Goal: Task Accomplishment & Management: Use online tool/utility

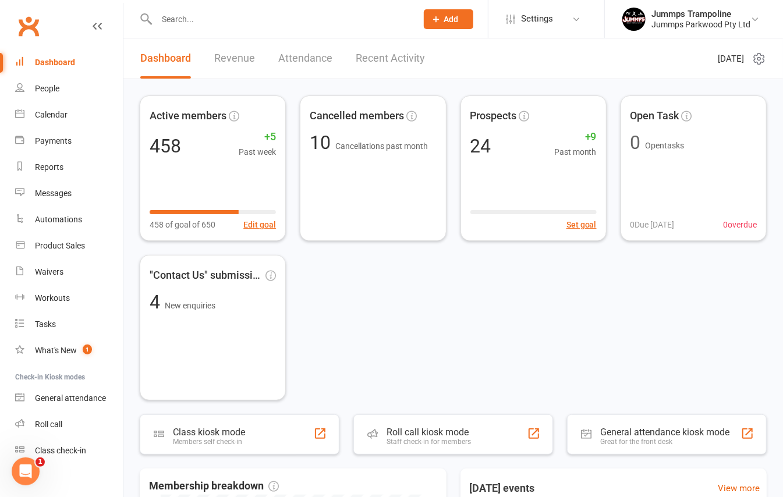
click at [755, 35] on li "Jummps Trampoline Jummps Parkwood Pty Ltd My profile My subscription Support & …" at bounding box center [693, 19] width 179 height 38
click at [196, 22] on input "text" at bounding box center [280, 19] width 255 height 16
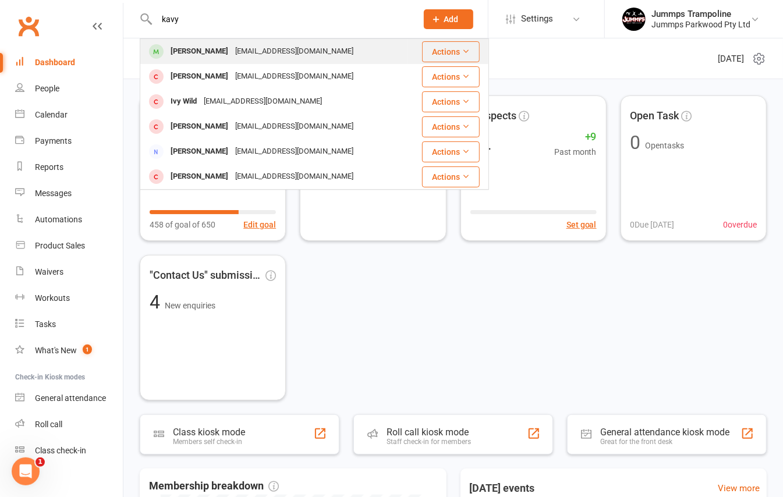
type input "kavy"
click at [209, 52] on div "[PERSON_NAME]" at bounding box center [199, 51] width 65 height 17
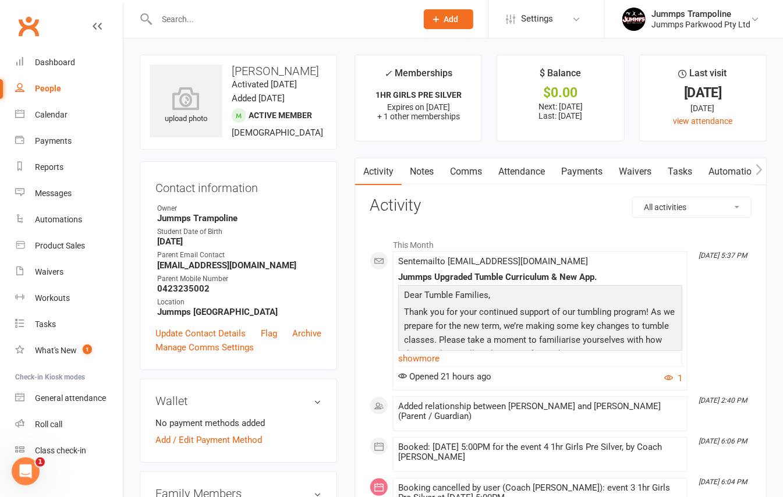
click at [518, 172] on link "Attendance" at bounding box center [521, 171] width 63 height 27
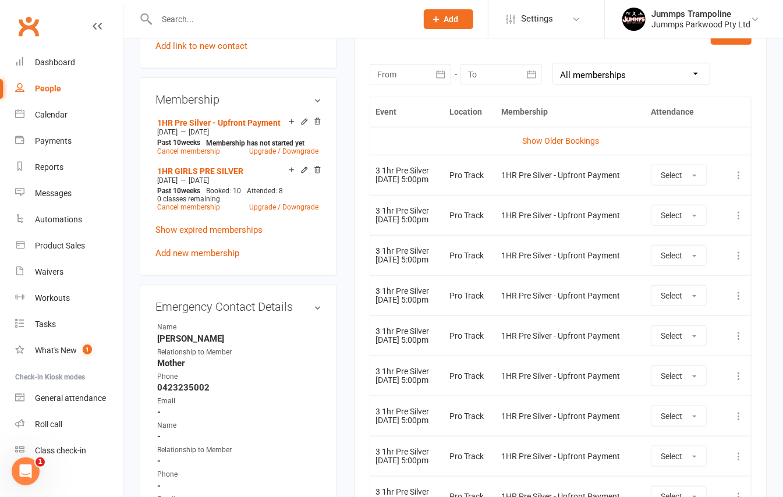
scroll to position [465, 0]
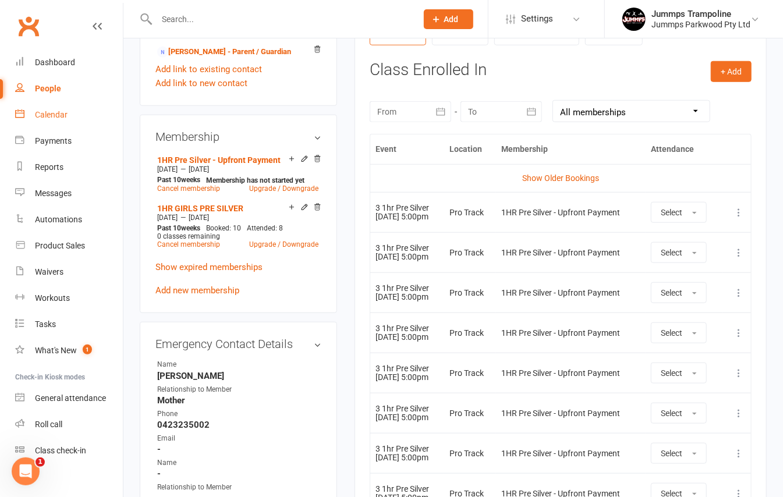
click at [50, 113] on div "Calendar" at bounding box center [51, 114] width 33 height 9
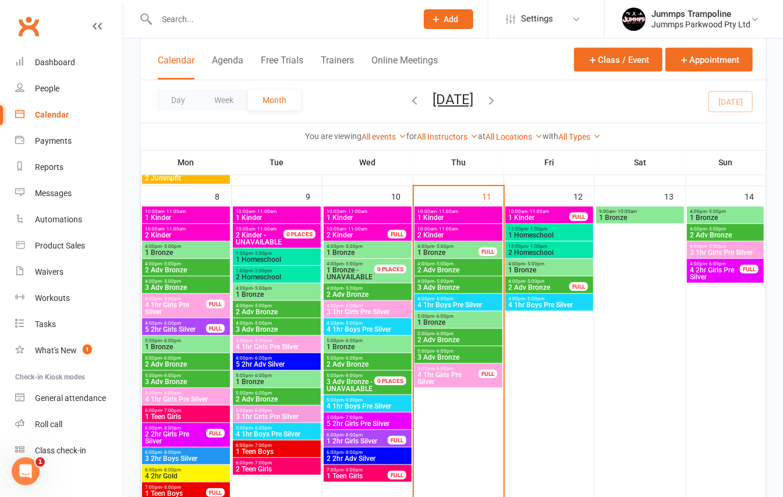
scroll to position [388, 0]
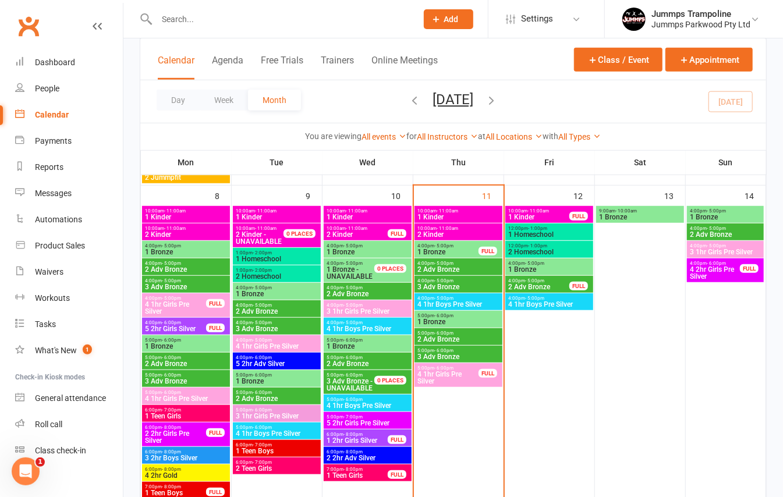
click at [491, 380] on div "5:00pm - 6:00pm 4 1hr Girls Pre Silver FULL" at bounding box center [458, 375] width 88 height 24
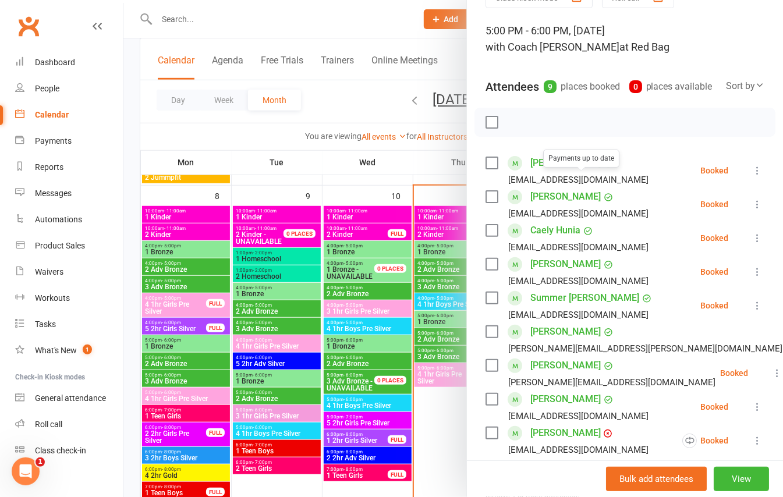
scroll to position [155, 0]
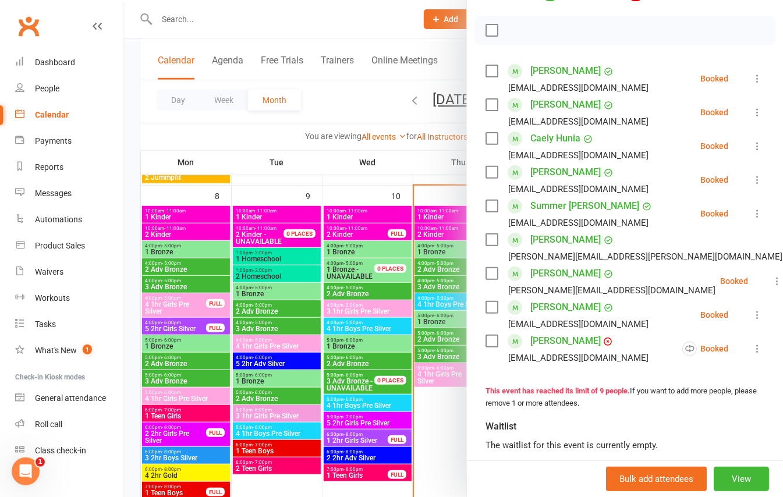
click at [132, 230] on div at bounding box center [452, 248] width 659 height 497
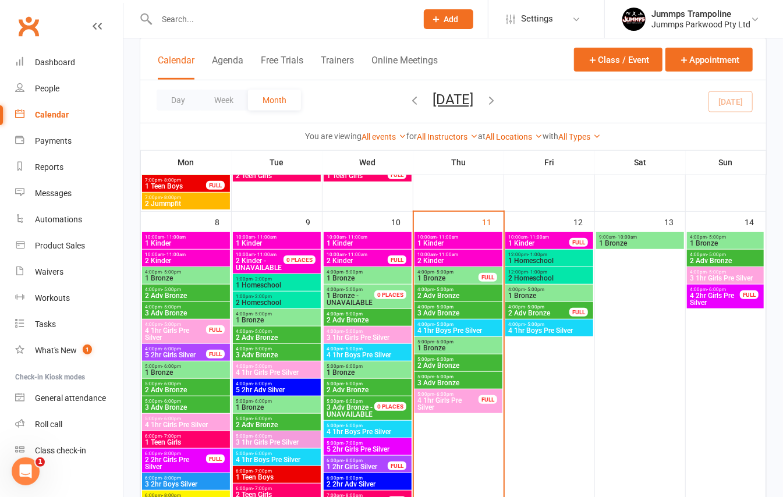
scroll to position [388, 0]
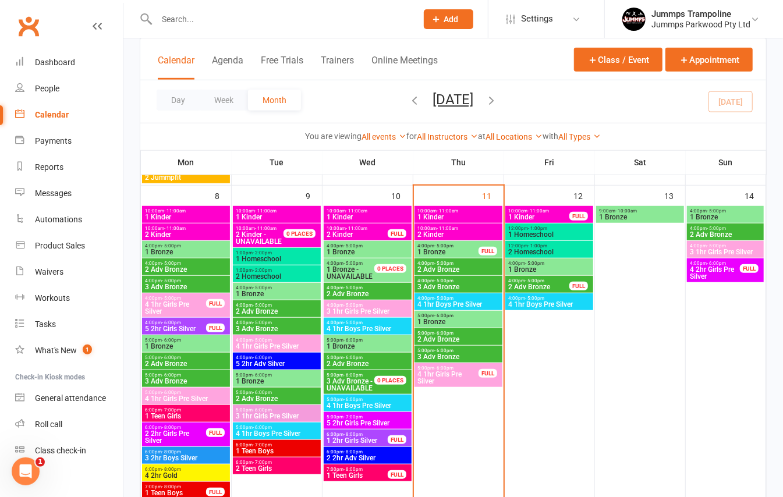
click at [170, 19] on input "text" at bounding box center [280, 19] width 255 height 16
click at [207, 12] on input "text" at bounding box center [280, 19] width 255 height 16
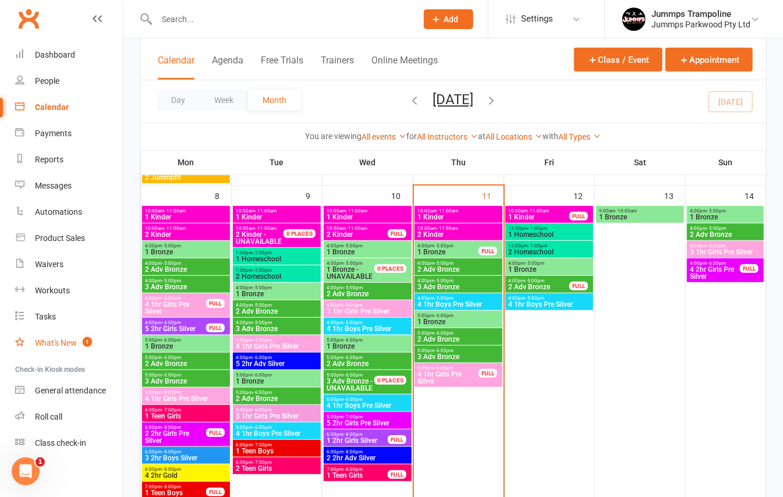
scroll to position [10, 0]
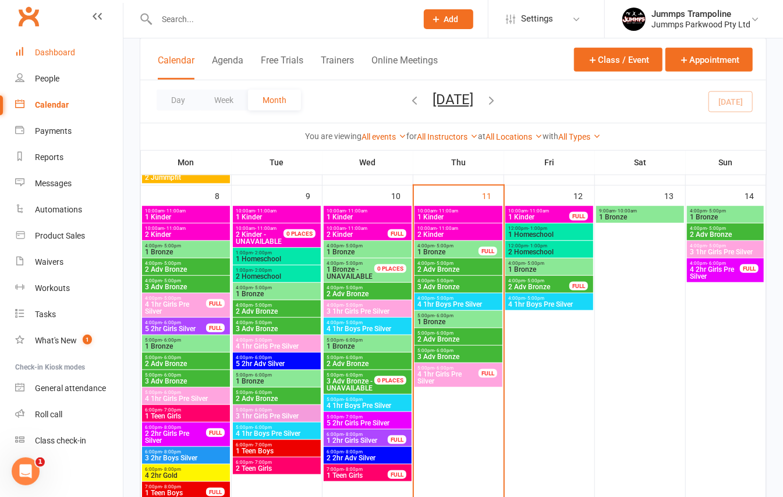
click at [64, 56] on div "Dashboard" at bounding box center [55, 52] width 40 height 9
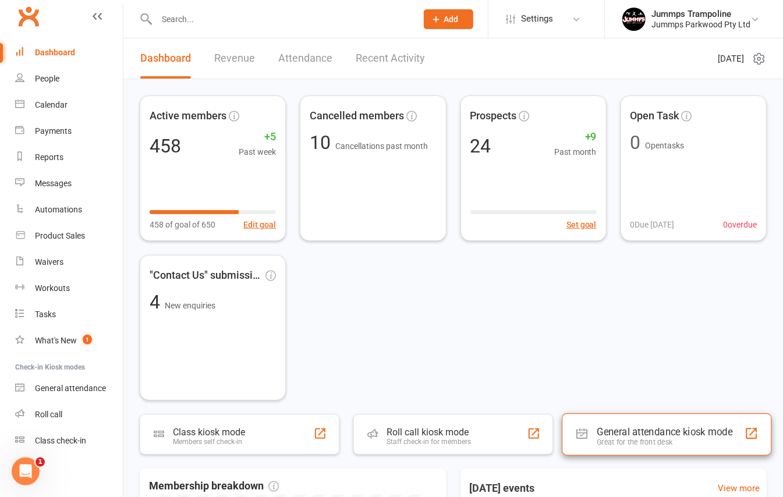
click at [635, 431] on div "General attendance kiosk mode" at bounding box center [664, 432] width 136 height 12
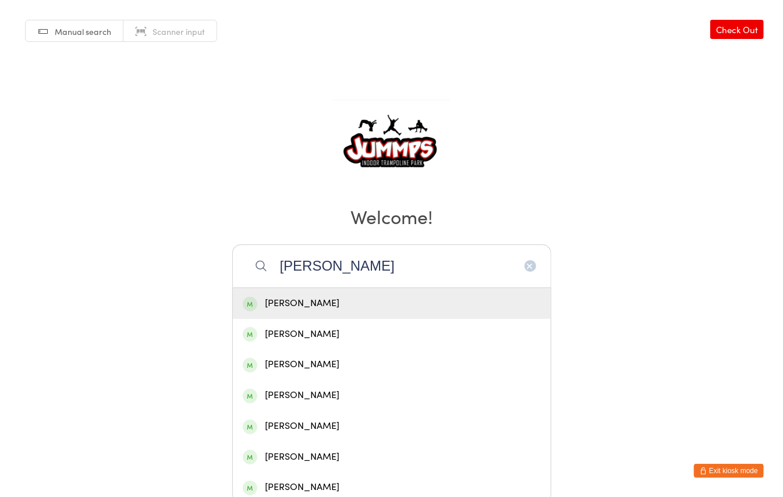
type input "[PERSON_NAME]"
click at [273, 298] on div "[PERSON_NAME]" at bounding box center [392, 304] width 298 height 16
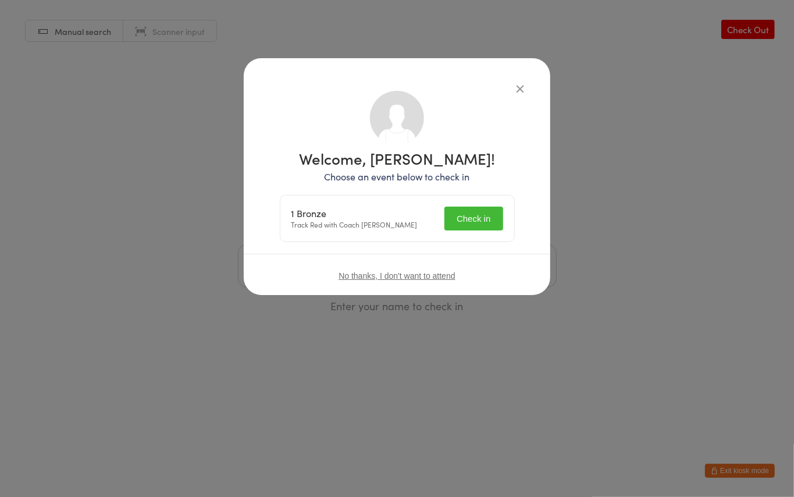
click at [467, 218] on button "Check in" at bounding box center [474, 219] width 58 height 24
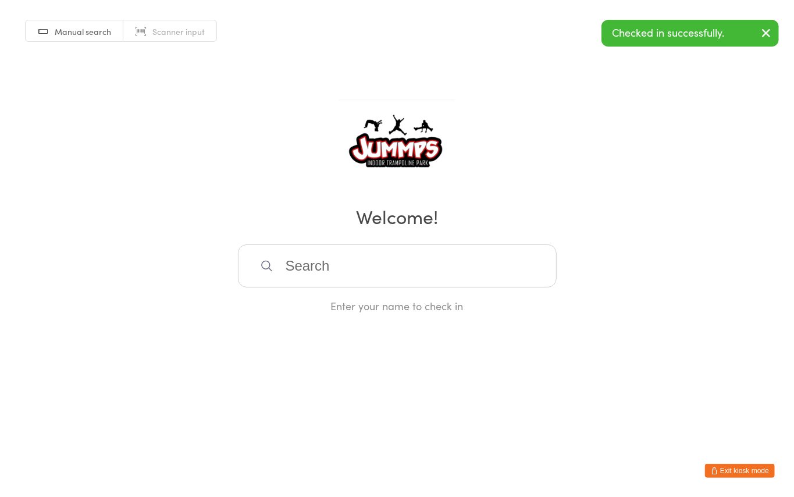
click at [349, 277] on input "search" at bounding box center [397, 265] width 319 height 43
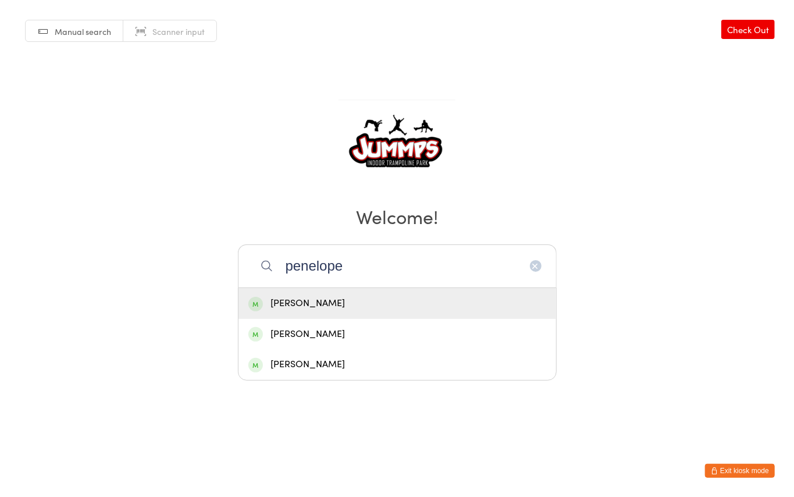
click at [334, 269] on input "penelope" at bounding box center [397, 265] width 319 height 43
click at [391, 264] on input "penelope" at bounding box center [397, 265] width 319 height 43
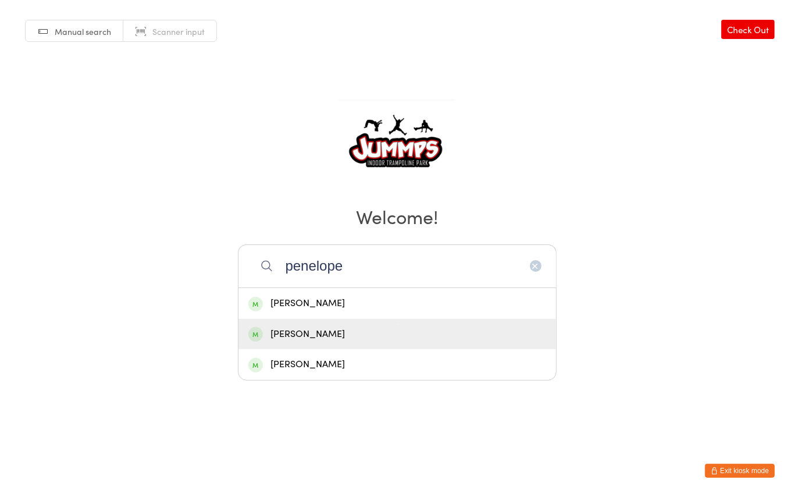
type input "penelope"
click at [357, 333] on div "[PERSON_NAME]" at bounding box center [397, 334] width 298 height 16
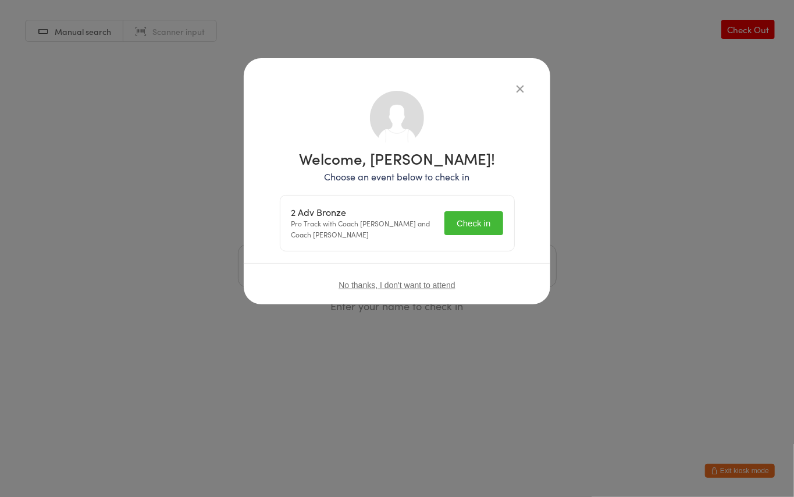
click at [480, 222] on button "Check in" at bounding box center [474, 223] width 58 height 24
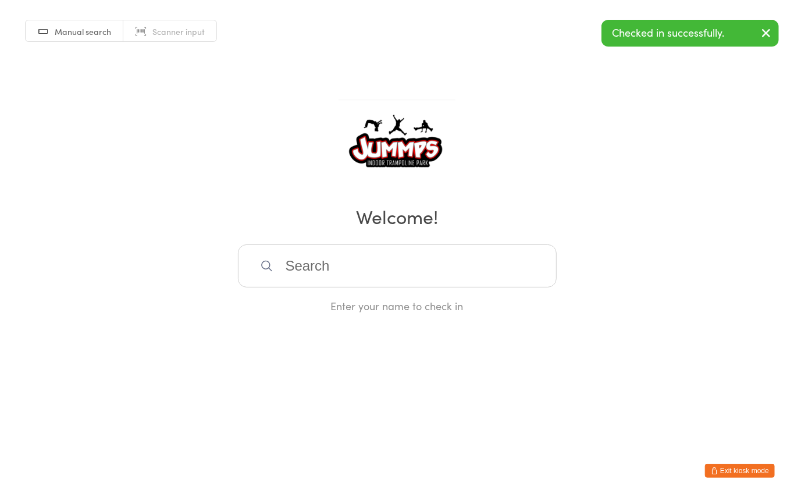
click at [304, 260] on input "search" at bounding box center [397, 265] width 319 height 43
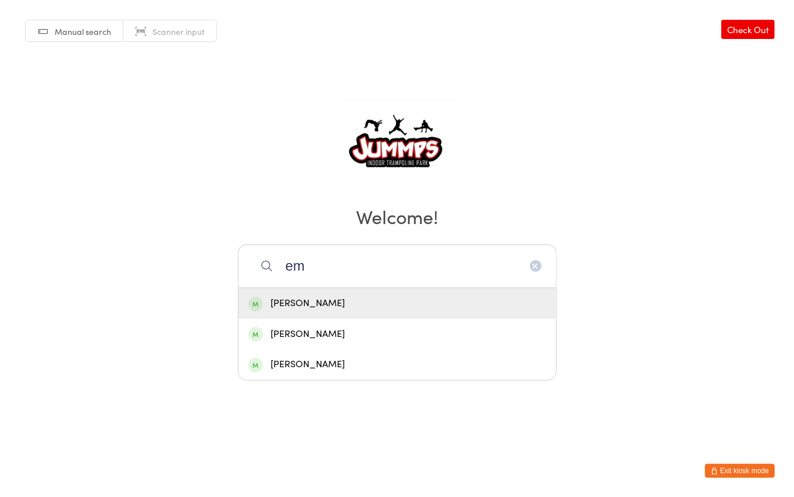
type input "e"
type input "amel"
click at [275, 296] on div "Amelia Gray" at bounding box center [397, 304] width 298 height 16
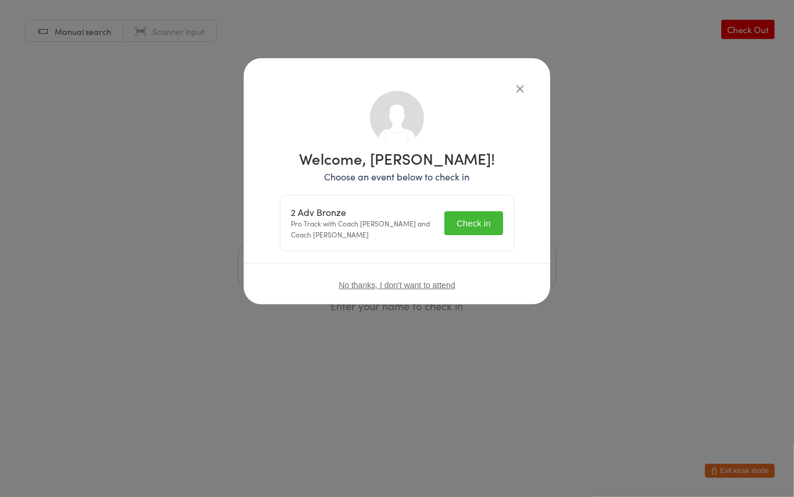
click at [463, 221] on button "Check in" at bounding box center [474, 223] width 58 height 24
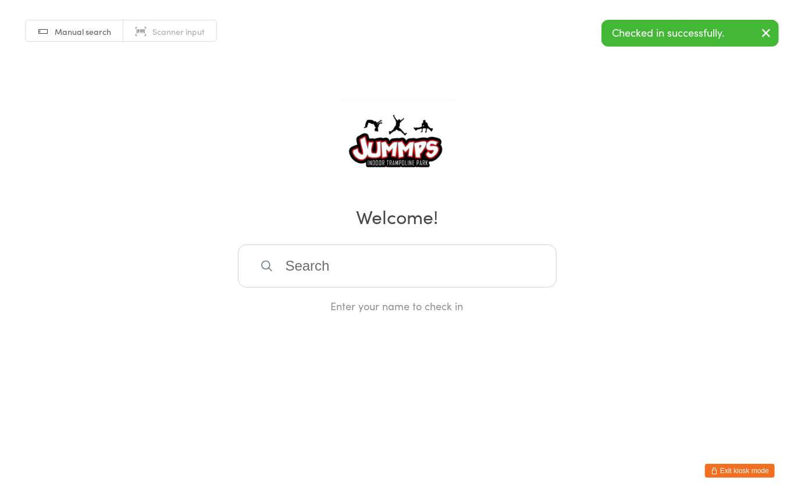
click at [387, 258] on input "search" at bounding box center [397, 265] width 319 height 43
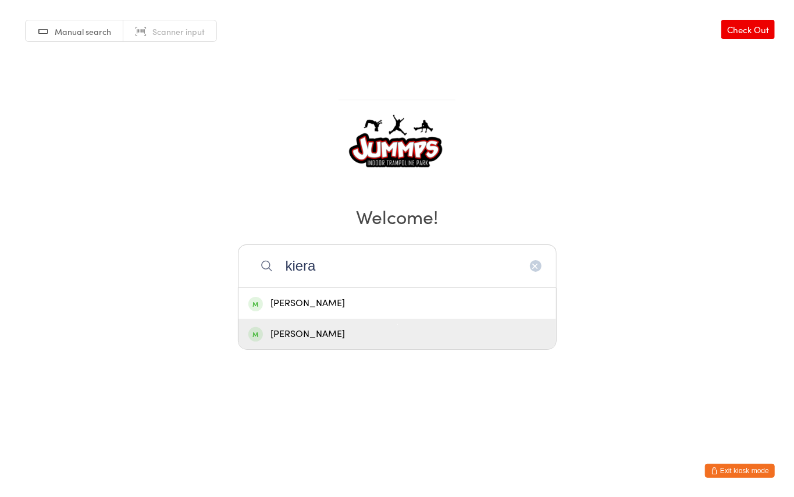
type input "kiera"
click at [336, 326] on div "Kirra Townsend" at bounding box center [397, 334] width 298 height 16
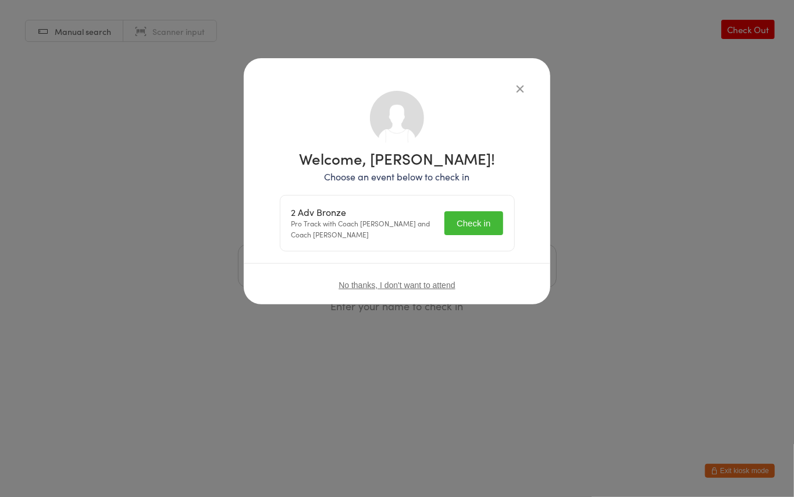
click at [485, 221] on button "Check in" at bounding box center [474, 223] width 58 height 24
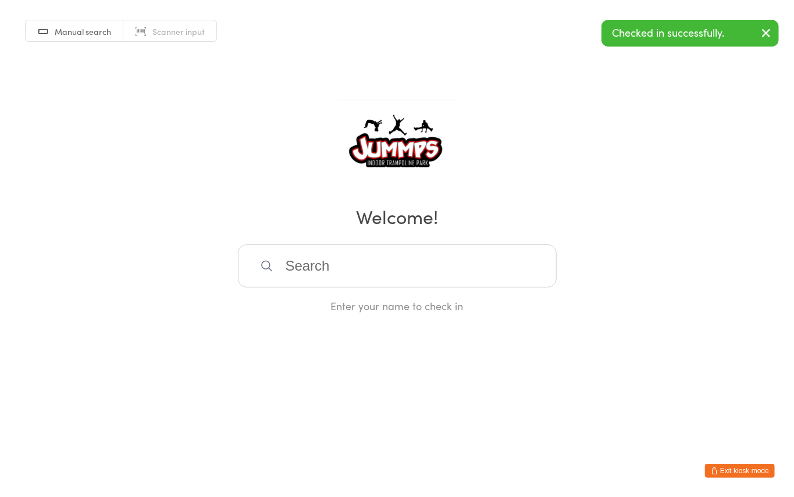
click at [319, 254] on input "search" at bounding box center [397, 265] width 319 height 43
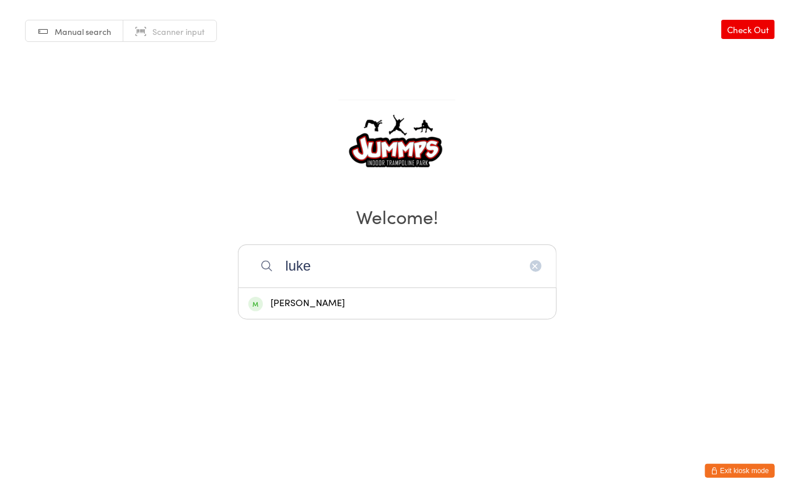
type input "luke"
click at [322, 305] on div "Luke Townsend" at bounding box center [397, 304] width 298 height 16
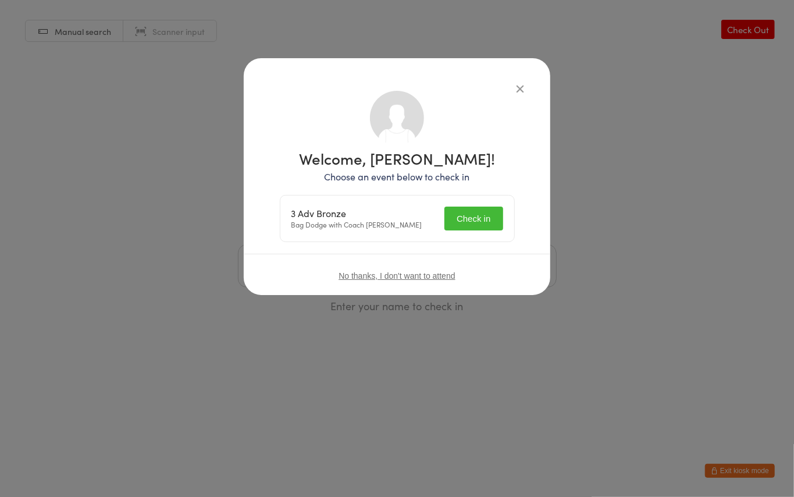
click at [486, 213] on button "Check in" at bounding box center [474, 219] width 58 height 24
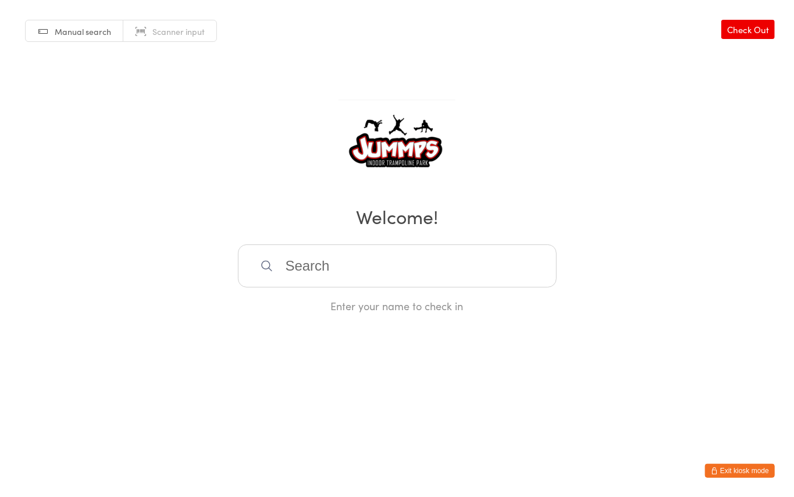
click at [312, 261] on input "search" at bounding box center [397, 265] width 319 height 43
type input "yoshi"
click at [350, 296] on div "Yoshi Lay" at bounding box center [397, 304] width 298 height 16
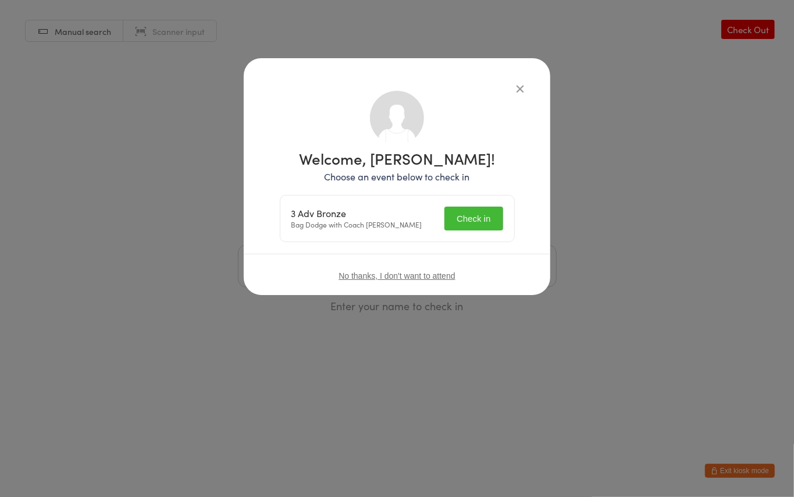
click at [460, 215] on button "Check in" at bounding box center [474, 219] width 58 height 24
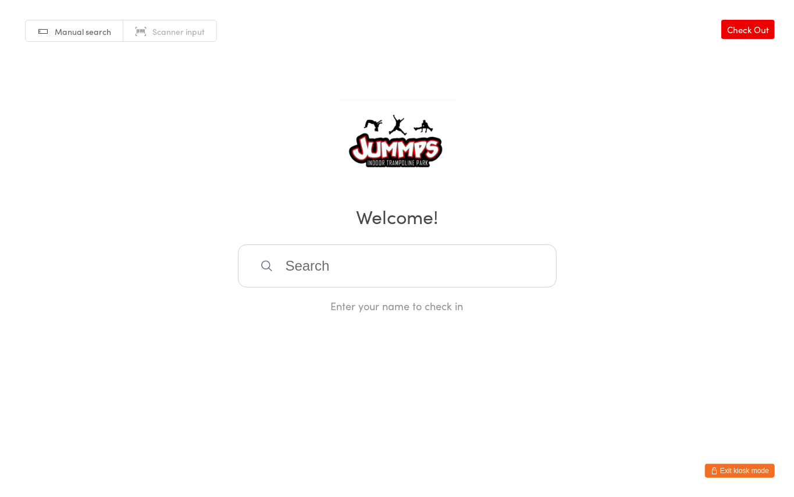
click at [292, 261] on input "search" at bounding box center [397, 265] width 319 height 43
type input "loga"
click at [317, 305] on div "Logan Jones" at bounding box center [397, 304] width 298 height 16
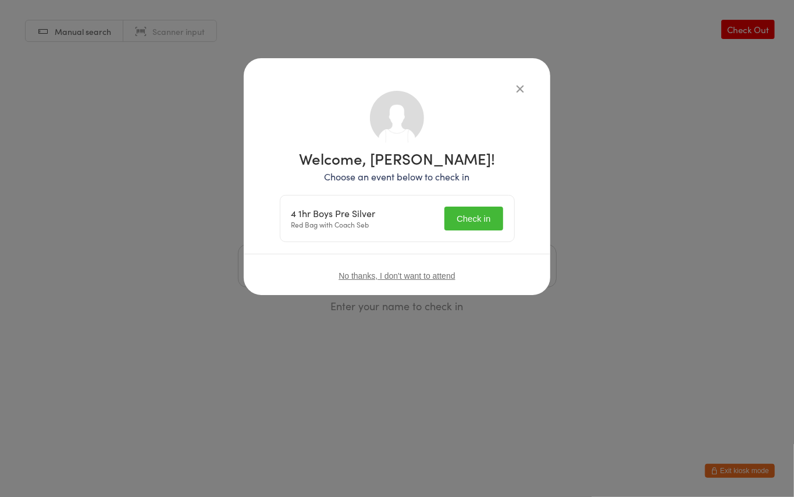
click at [474, 213] on button "Check in" at bounding box center [474, 219] width 58 height 24
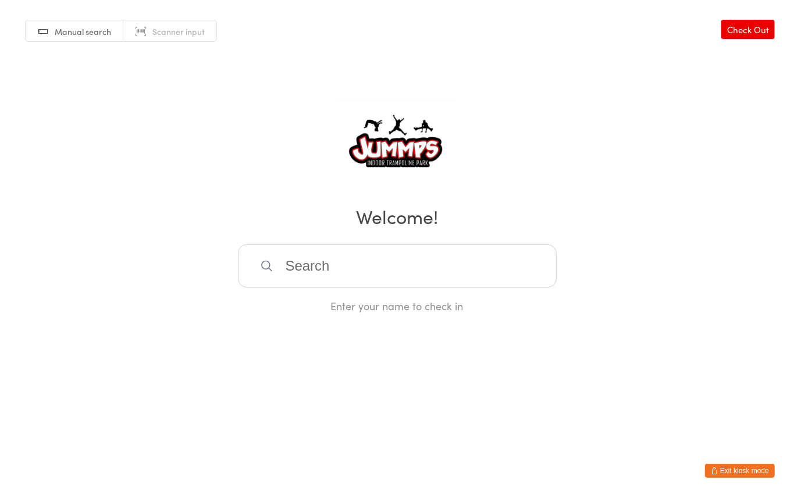
click at [306, 269] on input "search" at bounding box center [397, 265] width 319 height 43
click at [310, 261] on input "search" at bounding box center [397, 265] width 319 height 43
click at [340, 256] on input "search" at bounding box center [397, 265] width 319 height 43
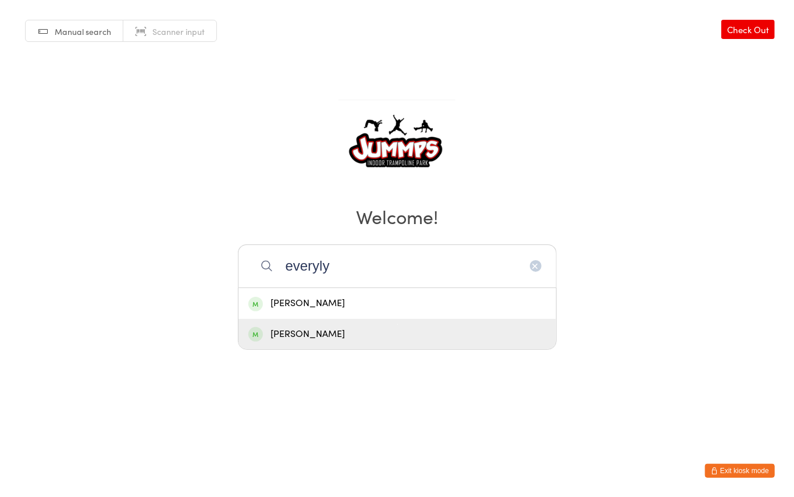
type input "everyly"
click at [321, 331] on div "Evelyn Bailey" at bounding box center [397, 334] width 298 height 16
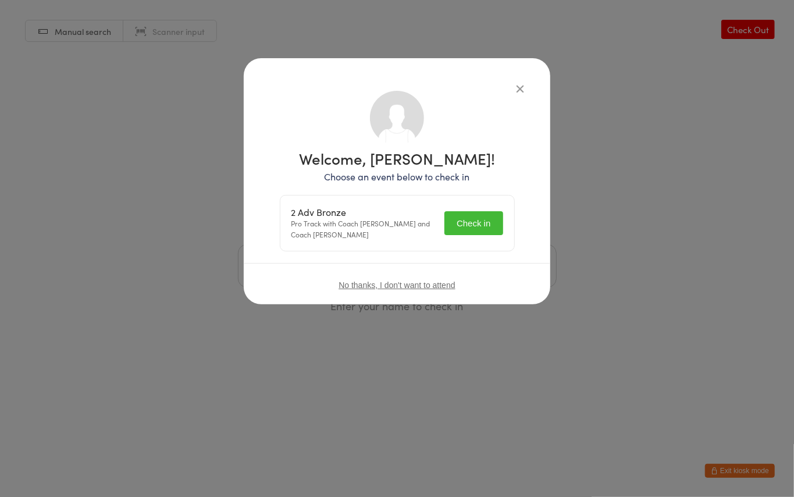
click at [457, 228] on button "Check in" at bounding box center [474, 223] width 58 height 24
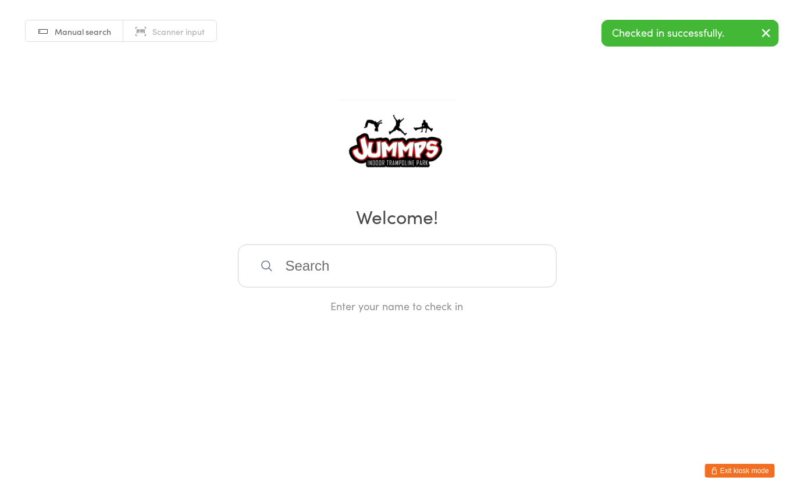
click at [353, 264] on input "search" at bounding box center [397, 265] width 319 height 43
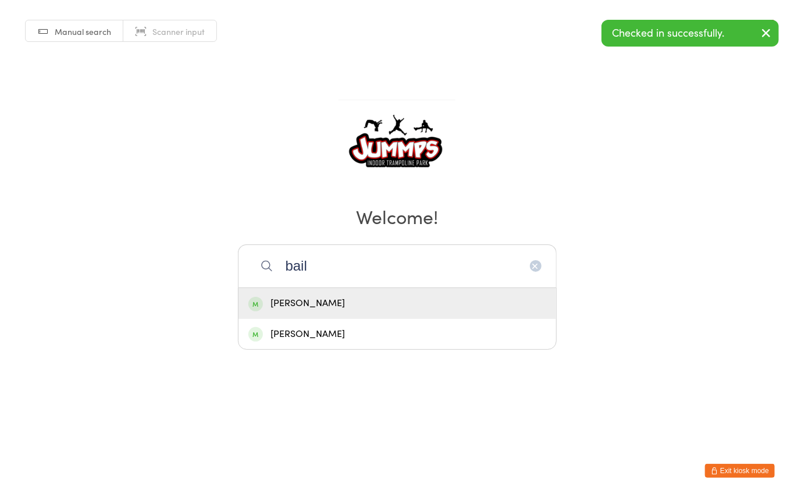
type input "bail"
click at [343, 300] on div "Abigail Bailey" at bounding box center [397, 304] width 298 height 16
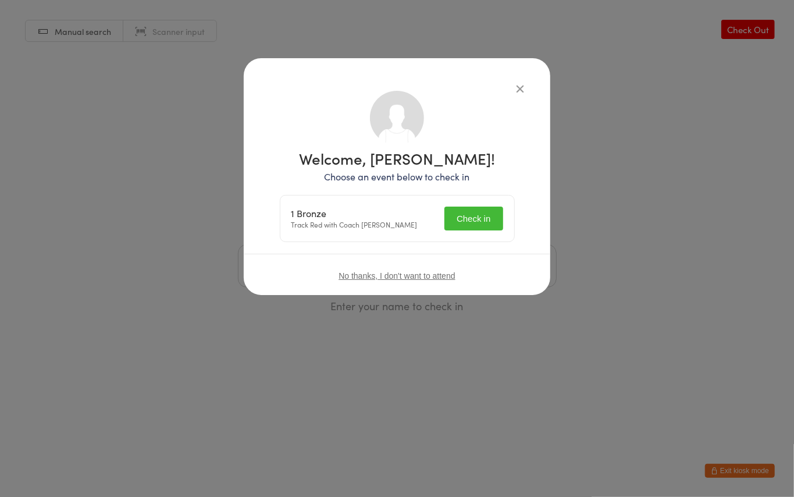
click at [468, 220] on button "Check in" at bounding box center [474, 219] width 58 height 24
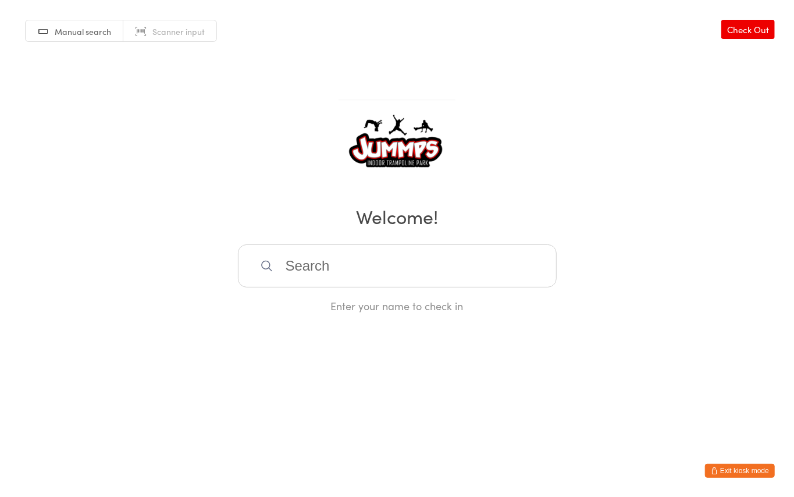
click at [313, 264] on input "search" at bounding box center [397, 265] width 319 height 43
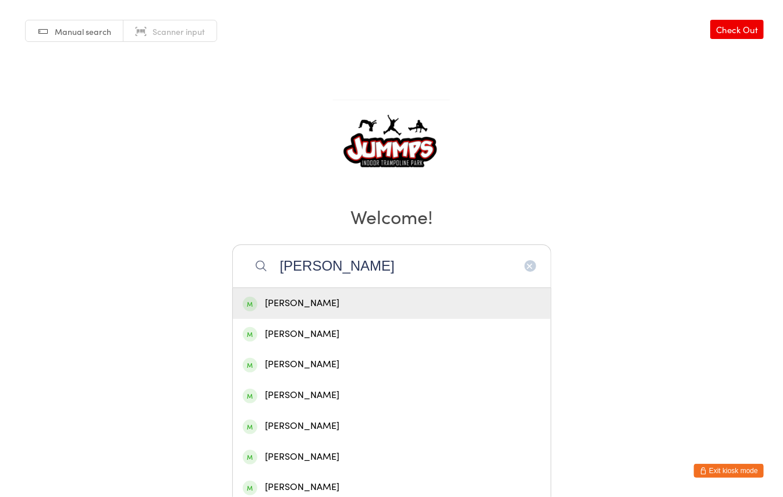
type input "archie"
click at [333, 297] on div "Archie Wilson" at bounding box center [392, 304] width 298 height 16
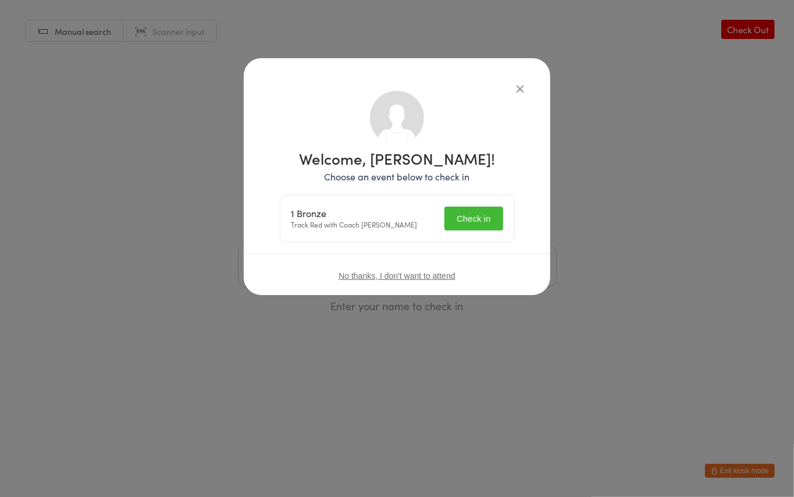
click at [480, 222] on button "Check in" at bounding box center [474, 219] width 58 height 24
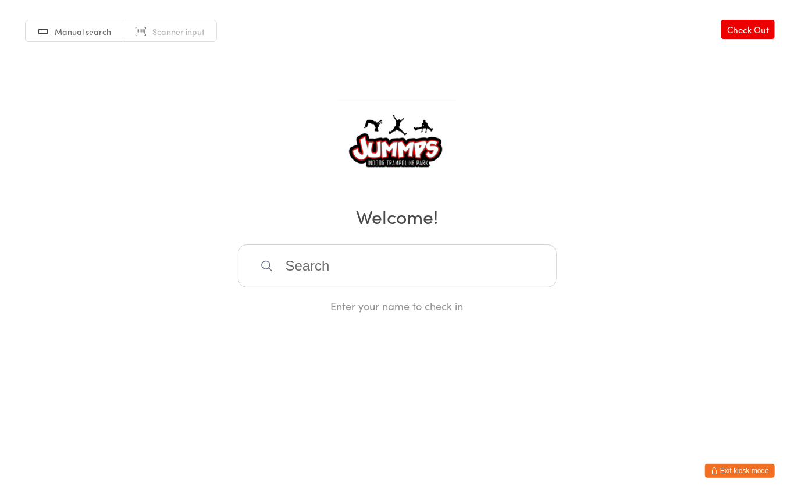
click at [321, 272] on input "search" at bounding box center [397, 265] width 319 height 43
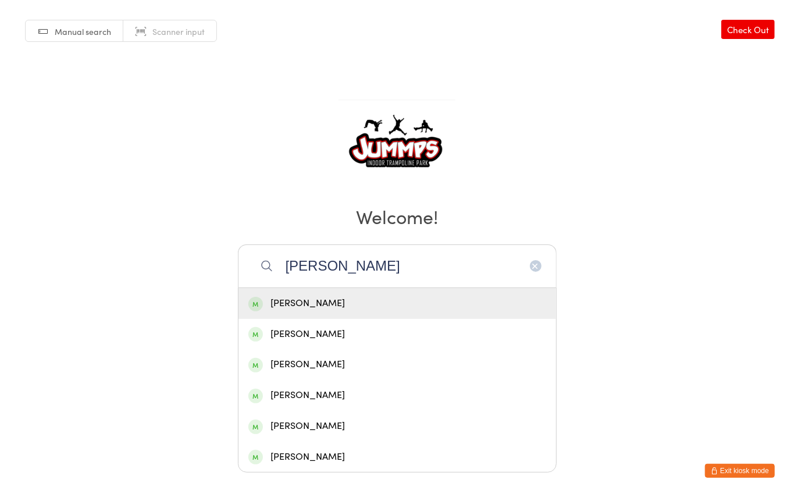
type input "leo s"
click at [336, 307] on div "Leo Sinigaglia" at bounding box center [397, 304] width 298 height 16
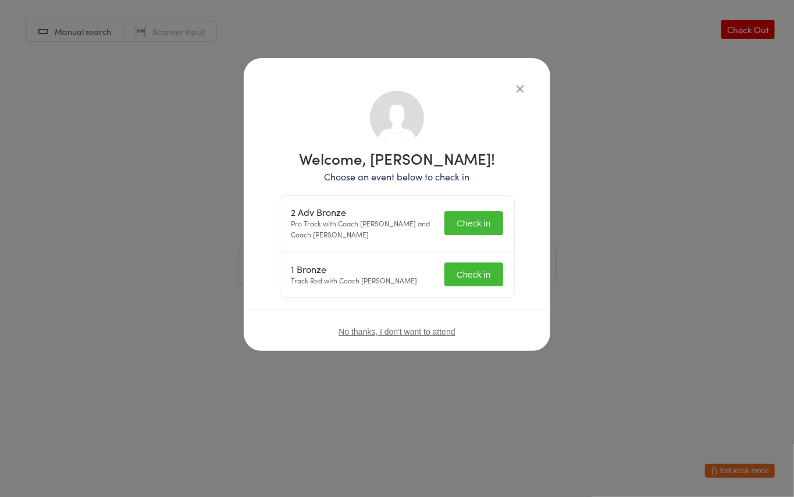
click at [465, 262] on button "Check in" at bounding box center [474, 274] width 58 height 24
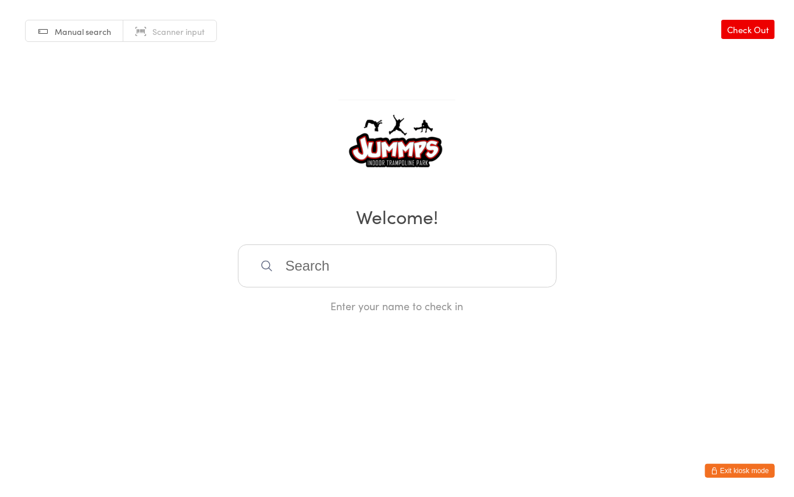
click at [308, 258] on input "search" at bounding box center [397, 265] width 319 height 43
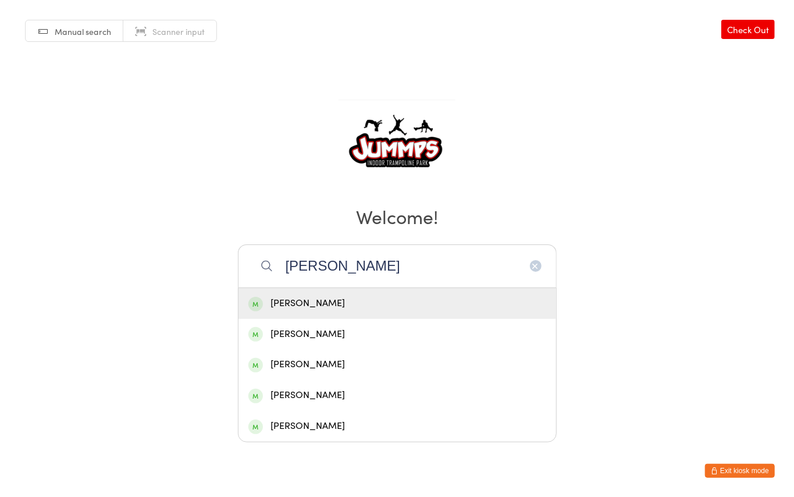
type input "molly"
click at [315, 305] on div "Molly Payne" at bounding box center [397, 304] width 298 height 16
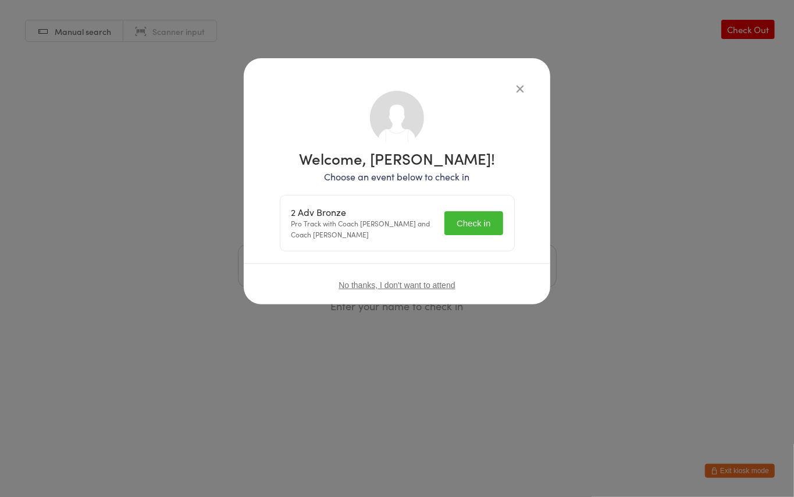
click at [475, 215] on button "Check in" at bounding box center [474, 223] width 58 height 24
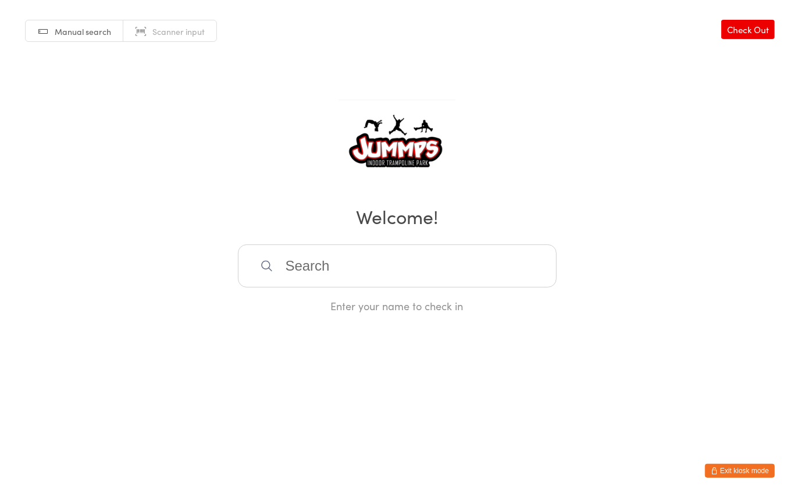
drag, startPoint x: 329, startPoint y: 264, endPoint x: 319, endPoint y: 261, distance: 10.5
click at [321, 261] on input "search" at bounding box center [397, 265] width 319 height 43
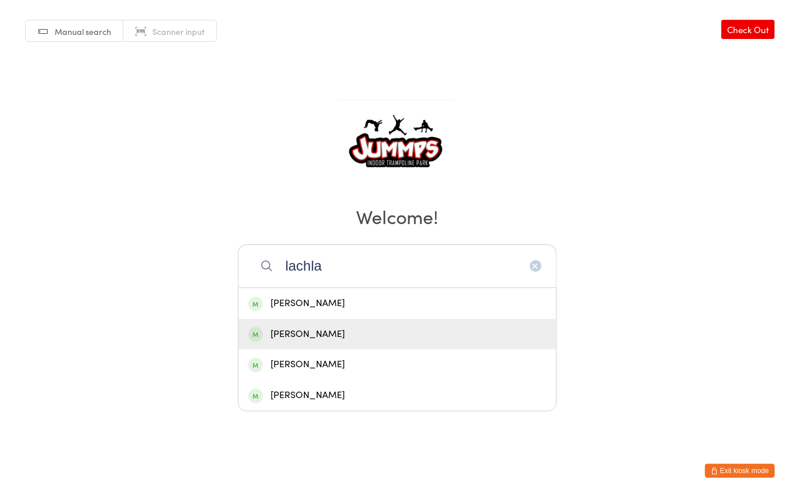
type input "lachla"
click at [339, 335] on div "Lachlan Saussey" at bounding box center [397, 334] width 298 height 16
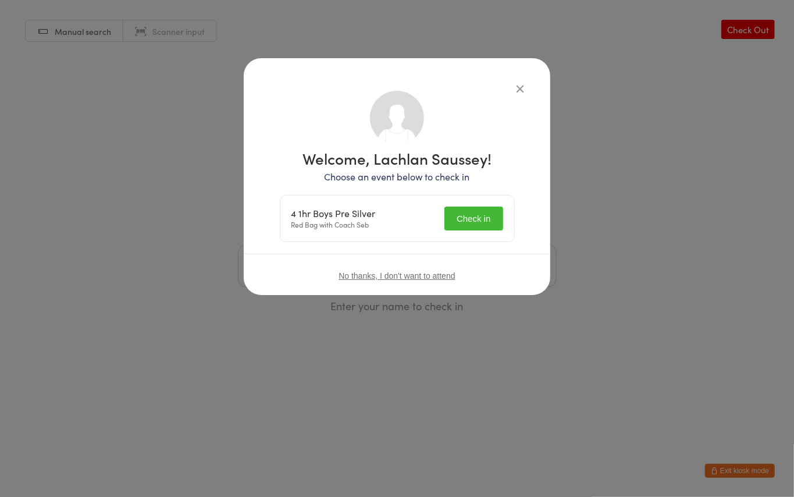
click at [455, 218] on button "Check in" at bounding box center [474, 219] width 58 height 24
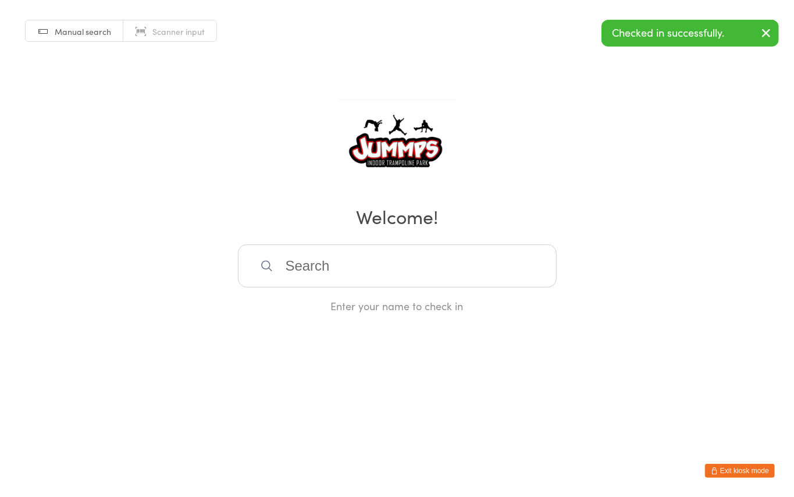
click at [307, 272] on input "search" at bounding box center [397, 265] width 319 height 43
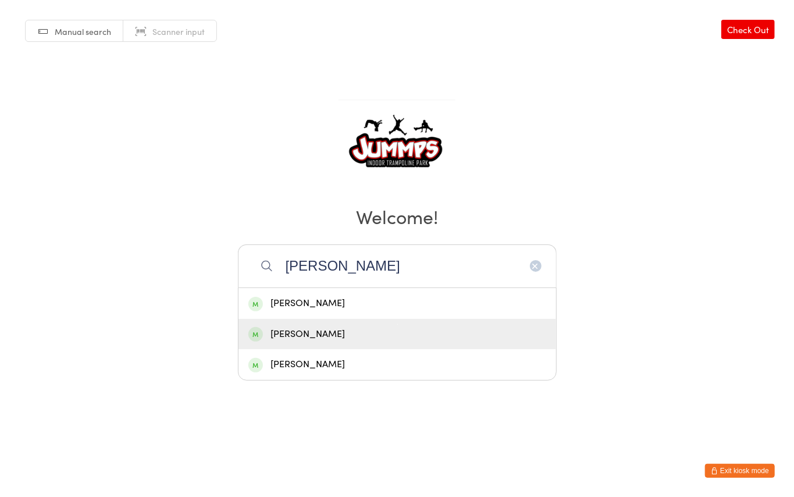
type input "chrisy"
click at [324, 335] on div "Christopher Hou" at bounding box center [397, 334] width 298 height 16
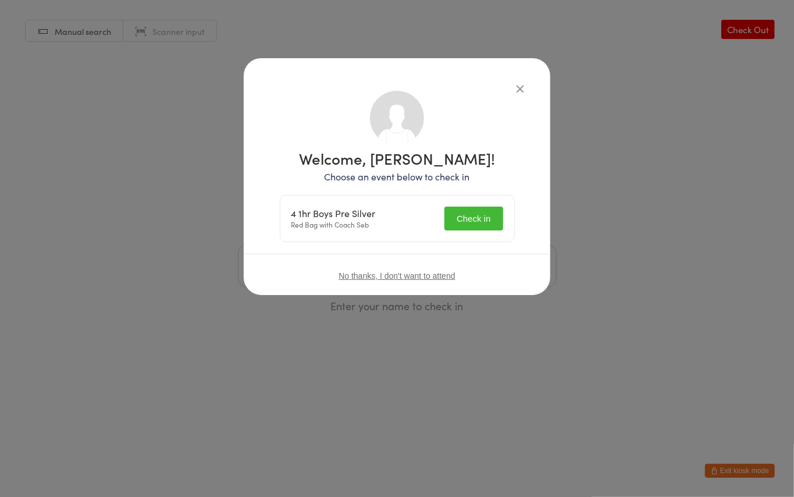
click at [481, 214] on button "Check in" at bounding box center [474, 219] width 58 height 24
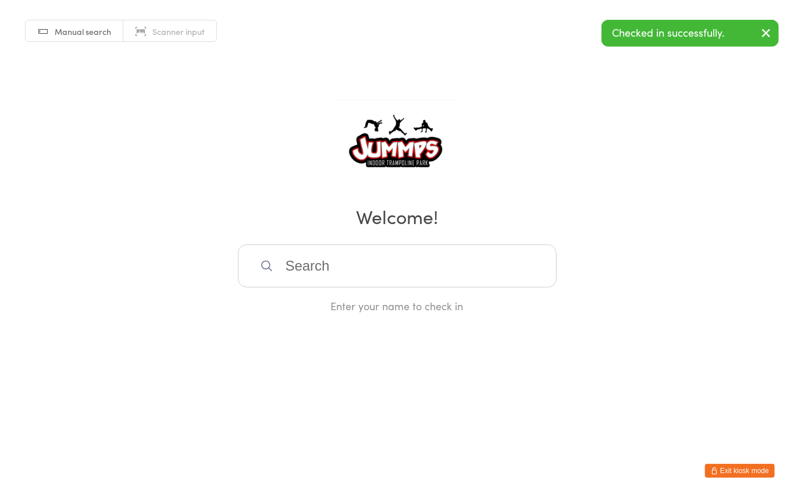
click at [329, 285] on input "search" at bounding box center [397, 265] width 319 height 43
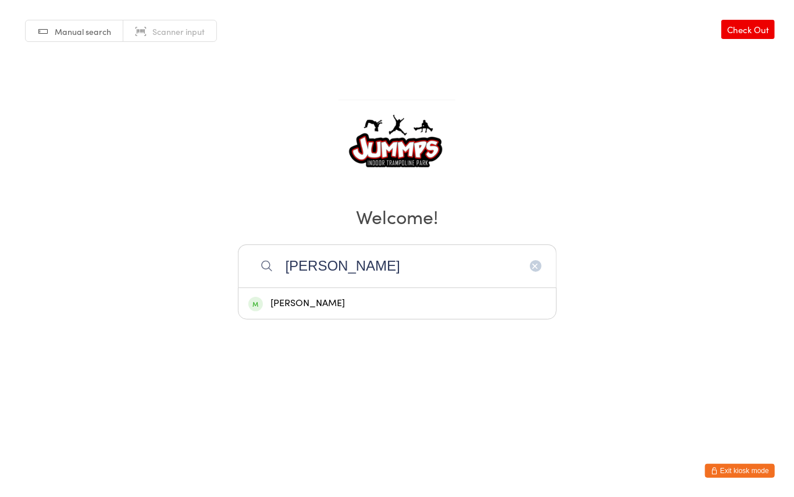
type input "paige"
click at [333, 297] on div "Paige Spalding" at bounding box center [397, 304] width 298 height 16
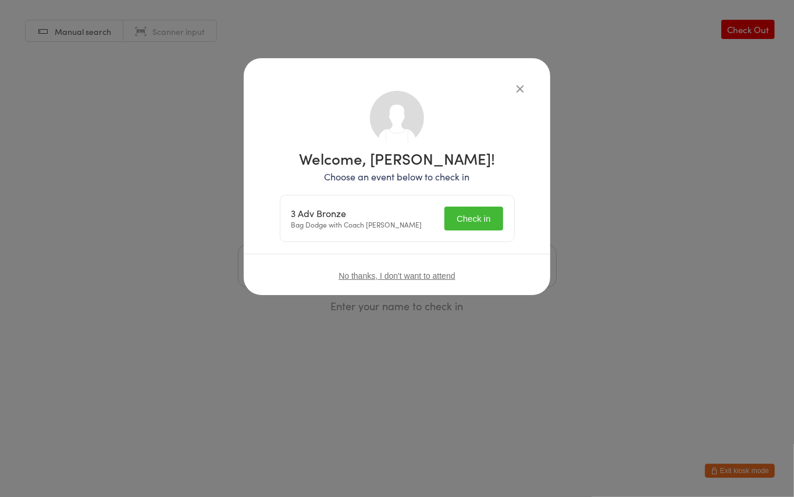
click at [468, 229] on button "Check in" at bounding box center [474, 219] width 58 height 24
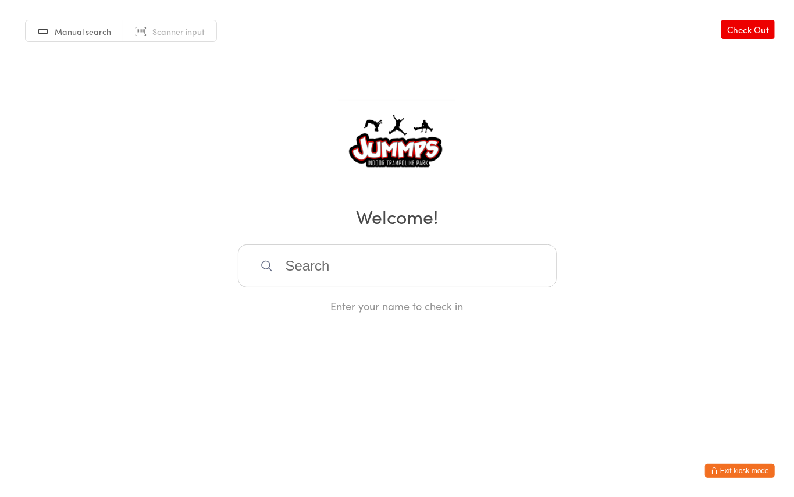
click at [310, 260] on input "search" at bounding box center [397, 265] width 319 height 43
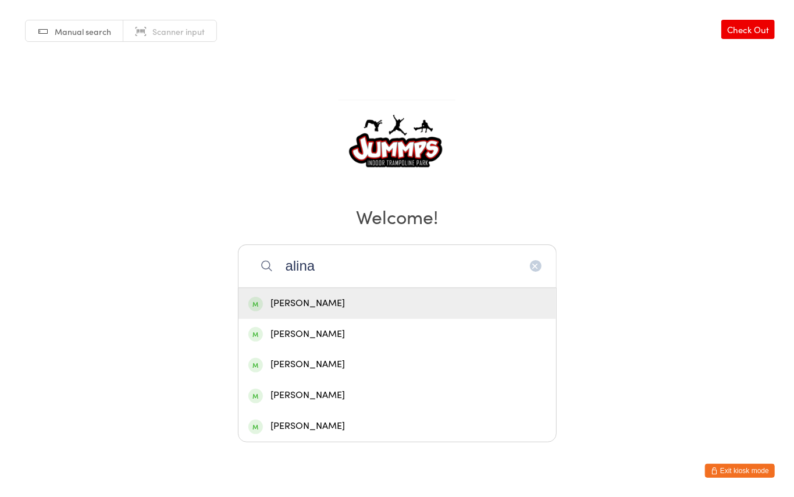
type input "alina"
click at [344, 305] on div "Alina Hamilton Reginato" at bounding box center [397, 304] width 298 height 16
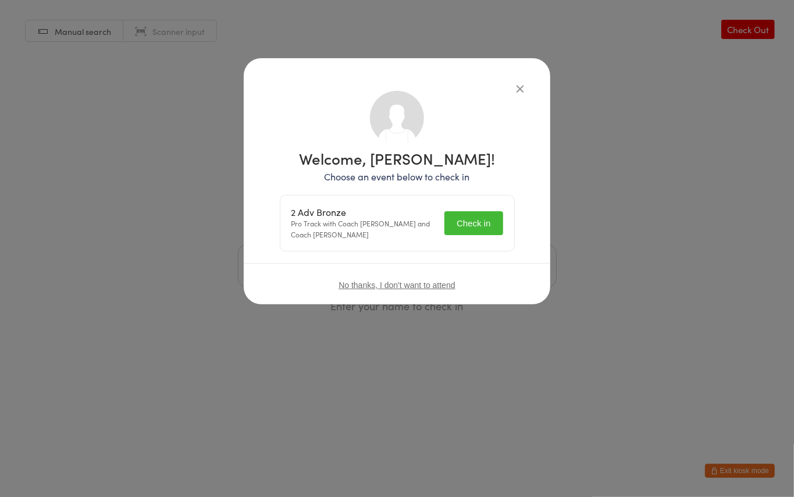
click at [461, 220] on button "Check in" at bounding box center [474, 223] width 58 height 24
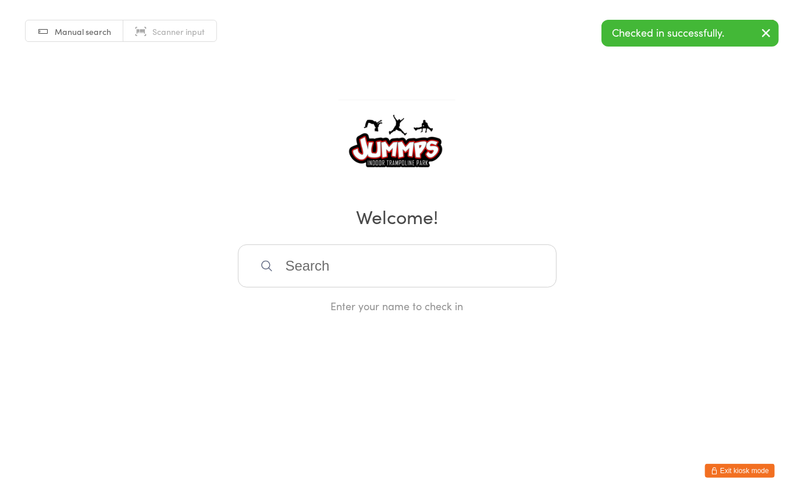
drag, startPoint x: 328, startPoint y: 257, endPoint x: 328, endPoint y: 266, distance: 9.3
click at [328, 264] on input "search" at bounding box center [397, 265] width 319 height 43
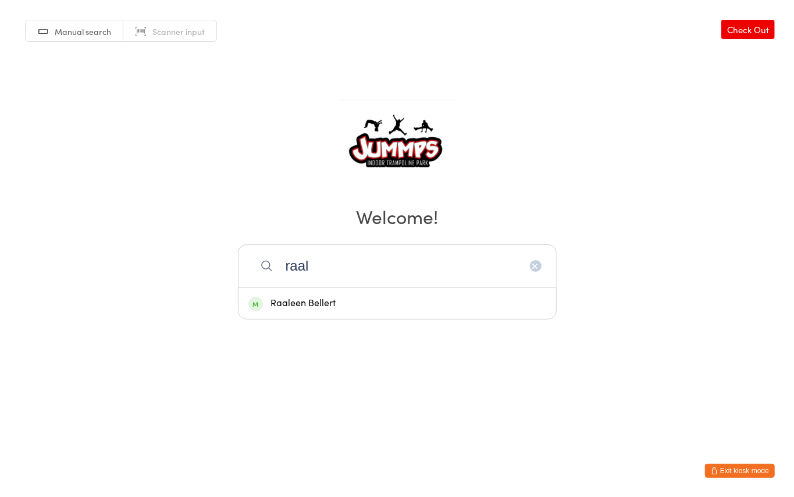
type input "raal"
click at [356, 300] on div "Raaleen Bellert" at bounding box center [397, 304] width 298 height 16
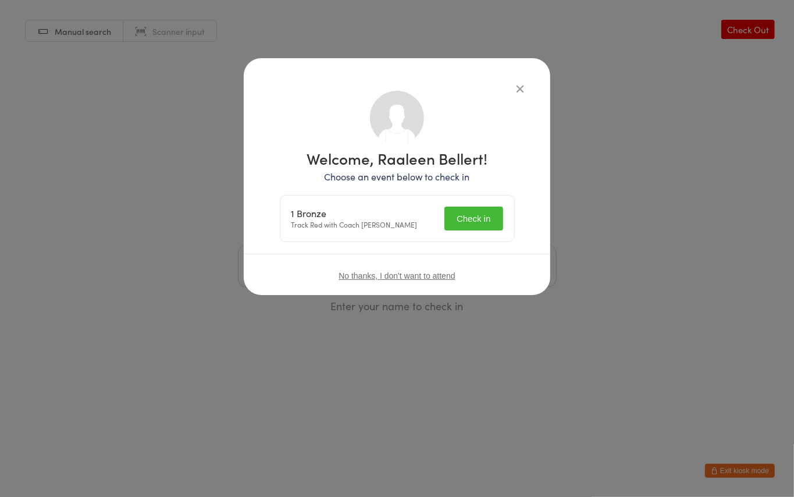
click at [461, 212] on button "Check in" at bounding box center [474, 219] width 58 height 24
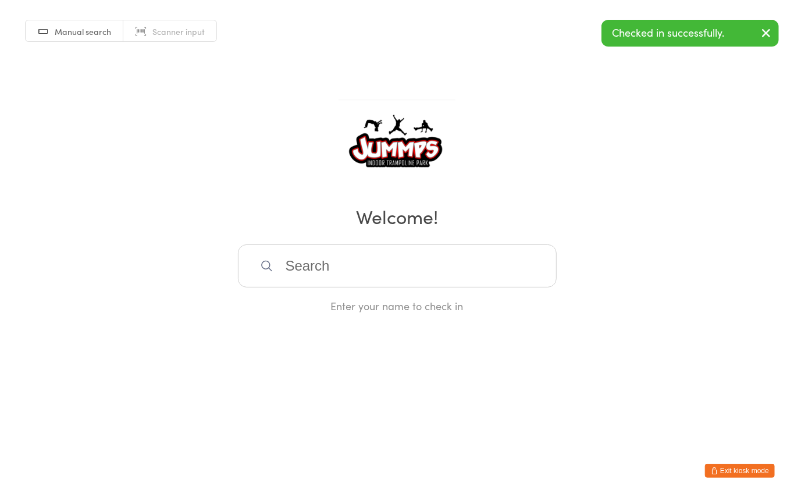
click at [339, 268] on input "search" at bounding box center [397, 265] width 319 height 43
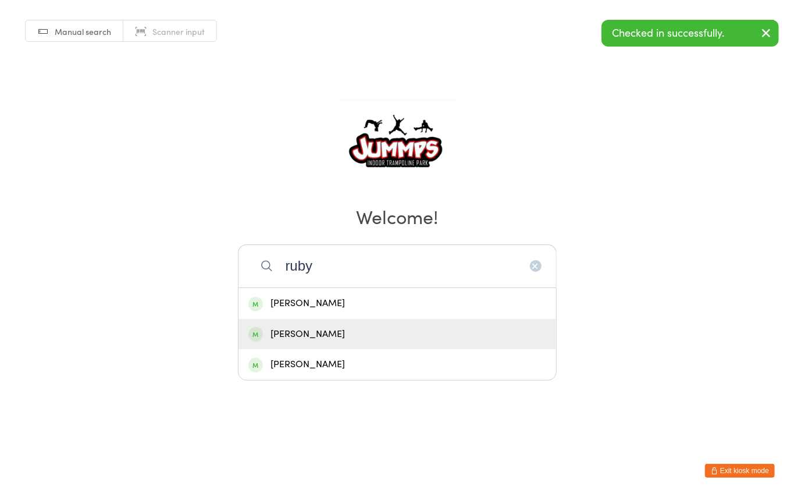
type input "ruby"
click at [303, 331] on div "Ruby Taylor" at bounding box center [397, 334] width 298 height 16
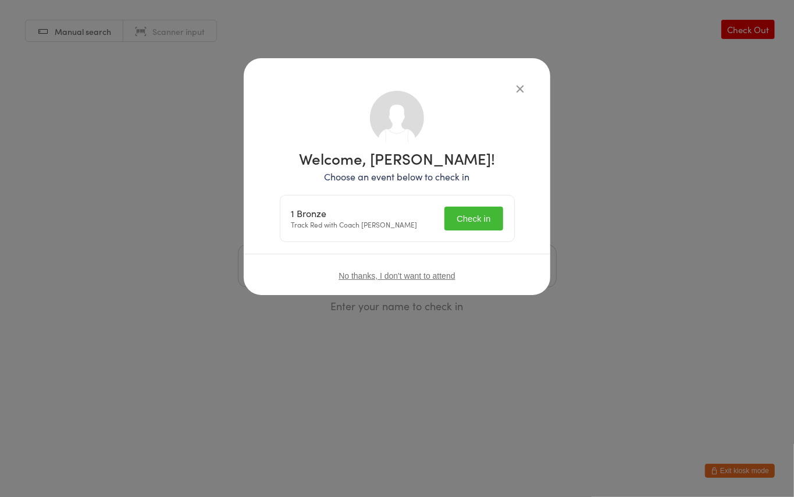
click at [481, 216] on button "Check in" at bounding box center [474, 219] width 58 height 24
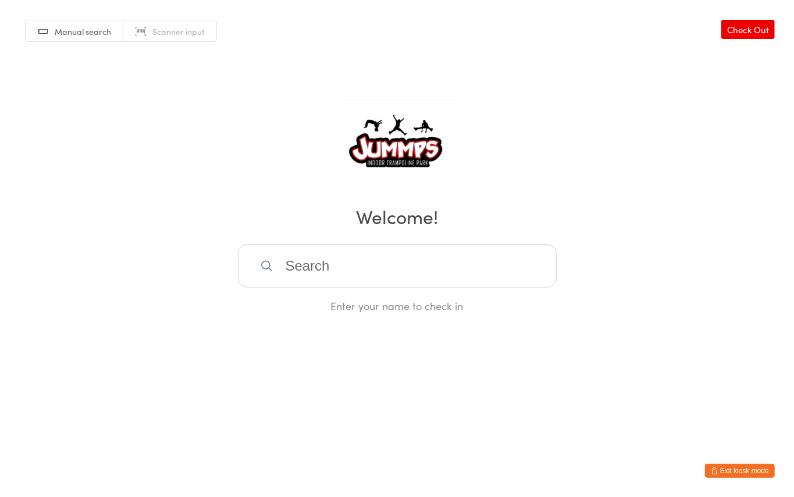
click at [364, 260] on input "search" at bounding box center [397, 265] width 319 height 43
type input "green"
click at [351, 301] on div "Thaddeus Green" at bounding box center [397, 304] width 298 height 16
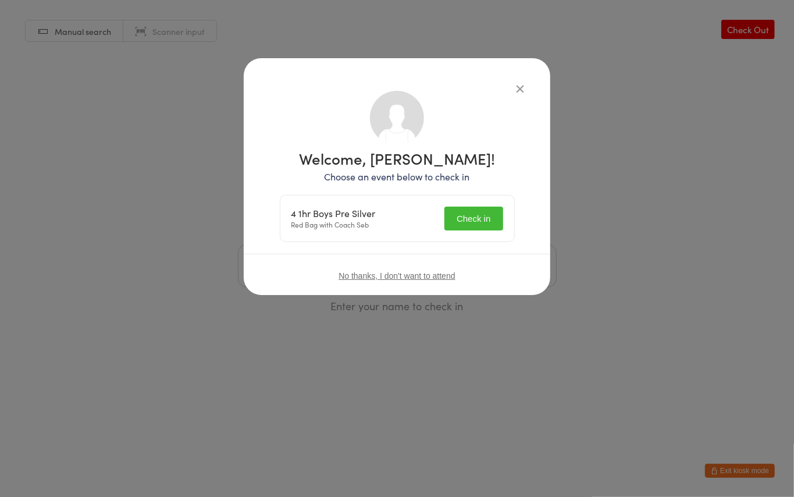
click at [475, 226] on button "Check in" at bounding box center [474, 219] width 58 height 24
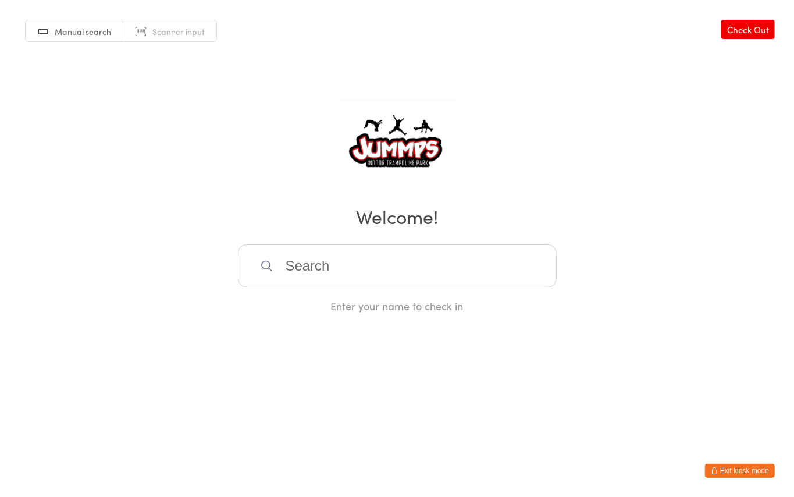
click at [314, 257] on input "search" at bounding box center [397, 265] width 319 height 43
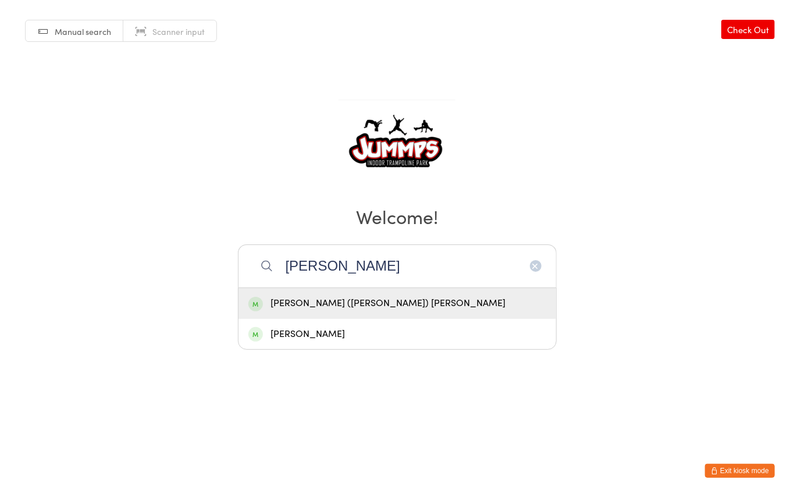
drag, startPoint x: 280, startPoint y: 269, endPoint x: 231, endPoint y: 272, distance: 49.6
click at [231, 271] on div "Manual search Scanner input Check Out Welcome! hattie Harriet (Hattie) Middleto…" at bounding box center [397, 156] width 794 height 313
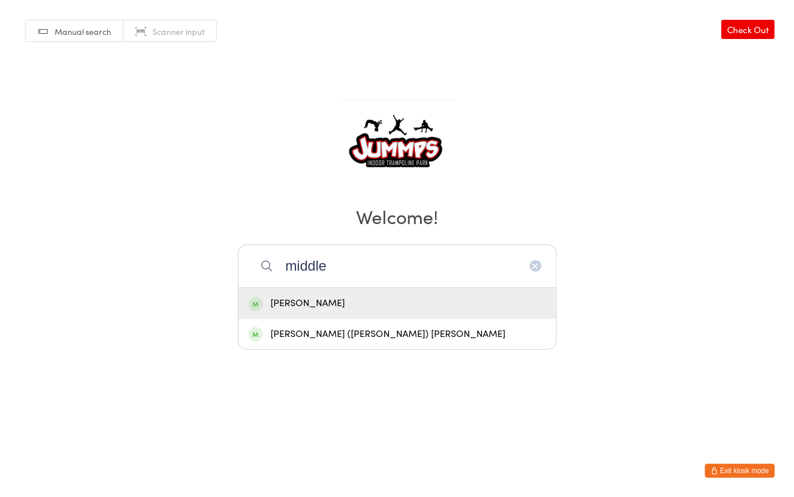
type input "middle"
click at [287, 296] on div "Noah Middleton" at bounding box center [397, 304] width 298 height 16
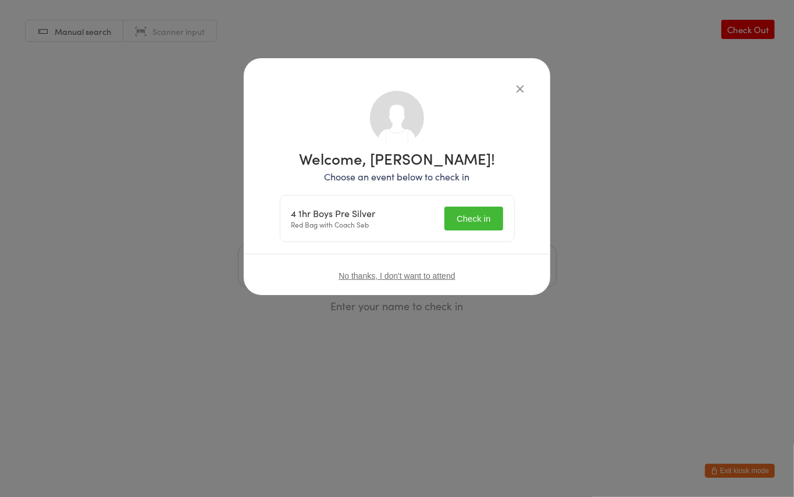
click at [477, 219] on button "Check in" at bounding box center [474, 219] width 58 height 24
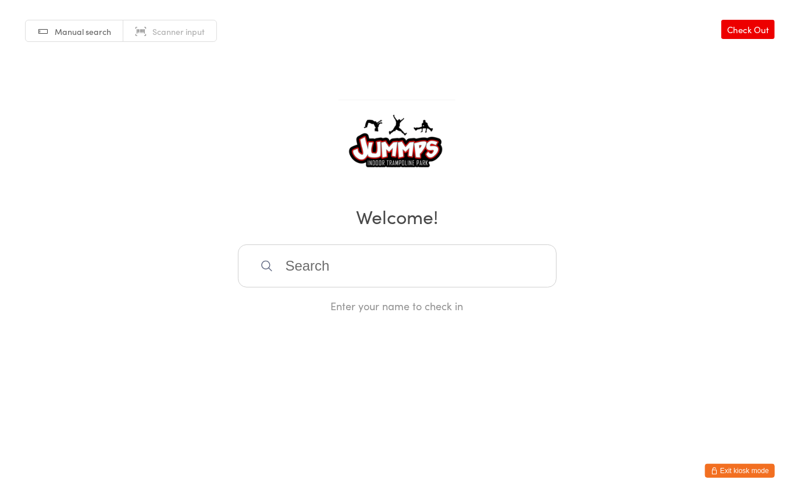
click at [322, 261] on input "search" at bounding box center [397, 265] width 319 height 43
type input "akar"
click at [374, 293] on div "Akari Nakajima" at bounding box center [398, 303] width 318 height 31
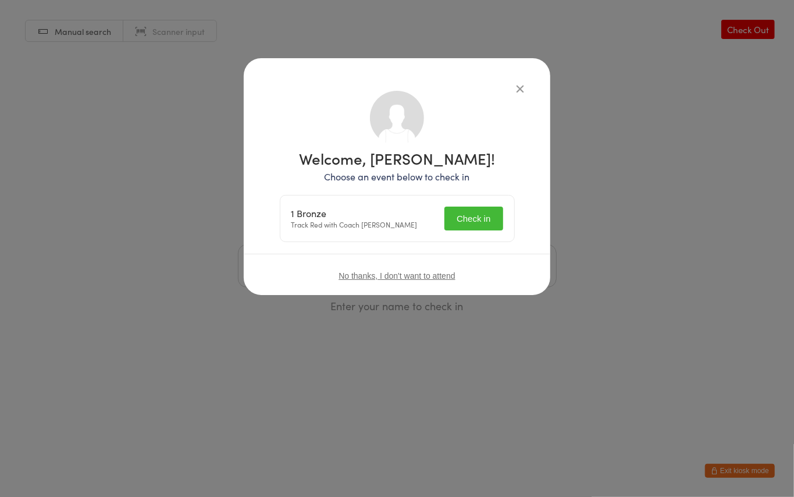
click at [481, 216] on button "Check in" at bounding box center [474, 219] width 58 height 24
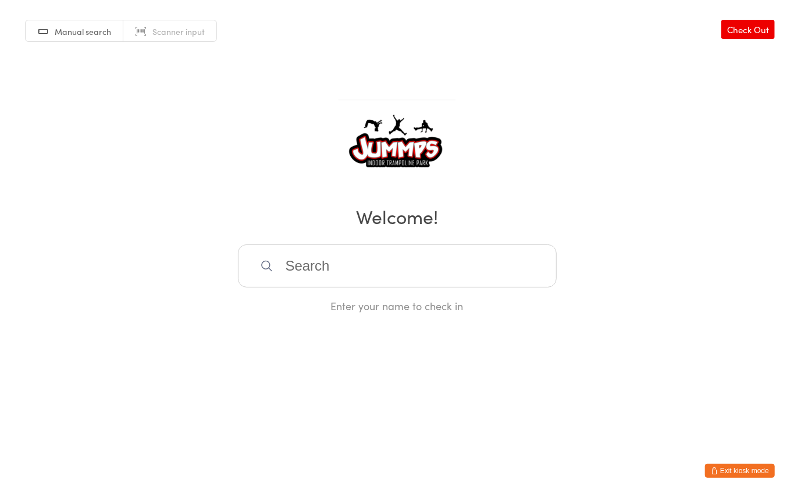
click at [312, 268] on input "search" at bounding box center [397, 265] width 319 height 43
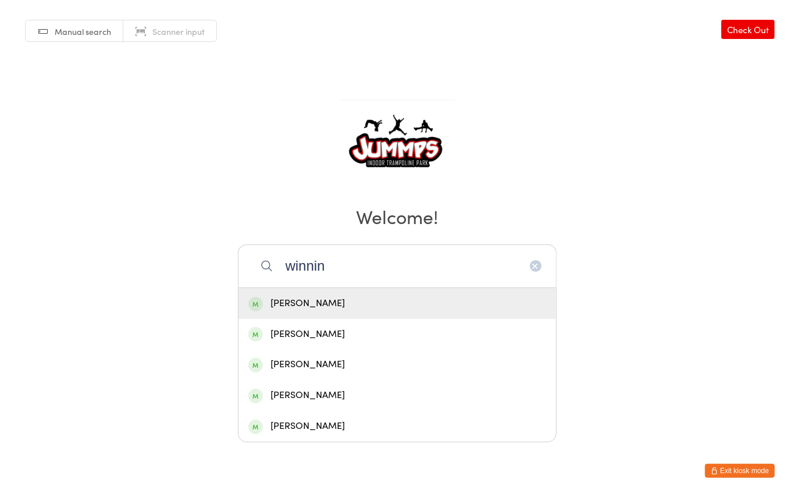
type input "winnin"
click at [315, 301] on div "Ava Winnin" at bounding box center [397, 304] width 298 height 16
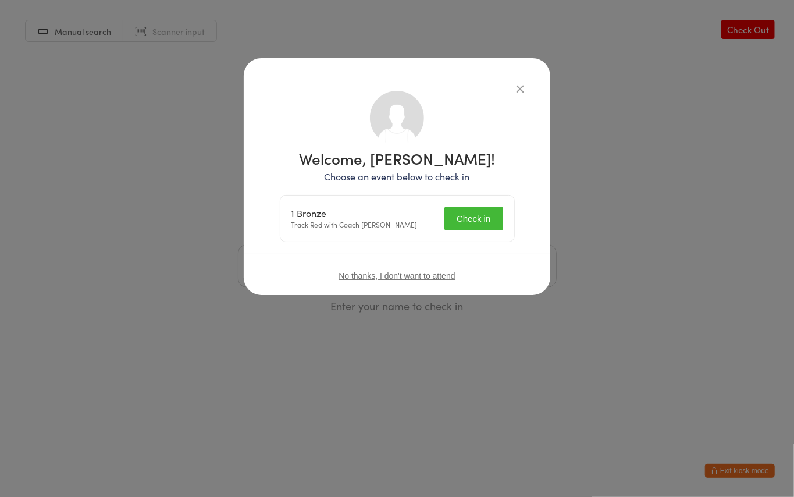
click at [463, 219] on button "Check in" at bounding box center [474, 219] width 58 height 24
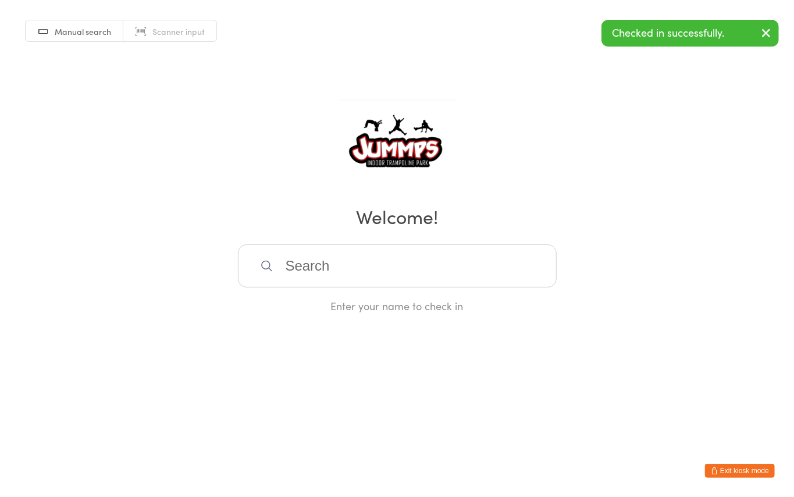
click at [305, 258] on input "search" at bounding box center [397, 265] width 319 height 43
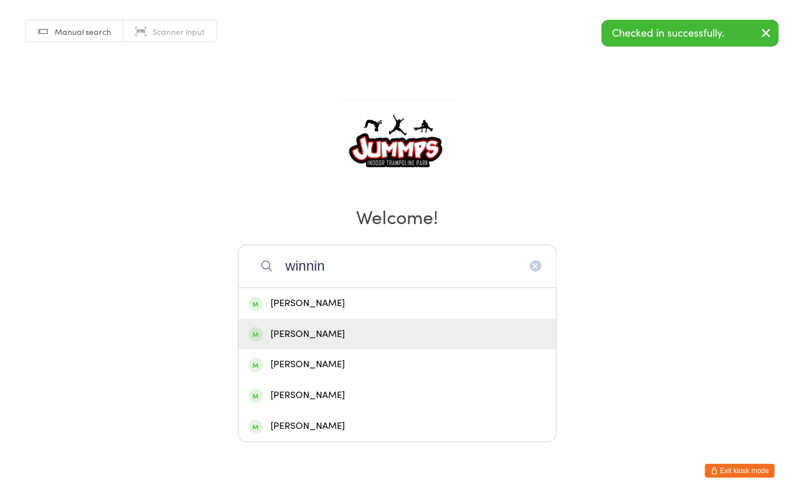
type input "winnin"
click at [312, 339] on div "Isabelle Winnin" at bounding box center [397, 334] width 298 height 16
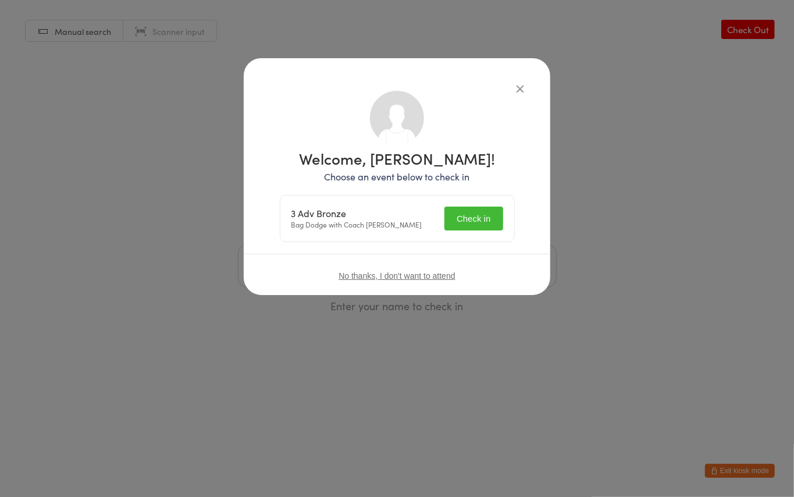
click at [474, 215] on button "Check in" at bounding box center [474, 219] width 58 height 24
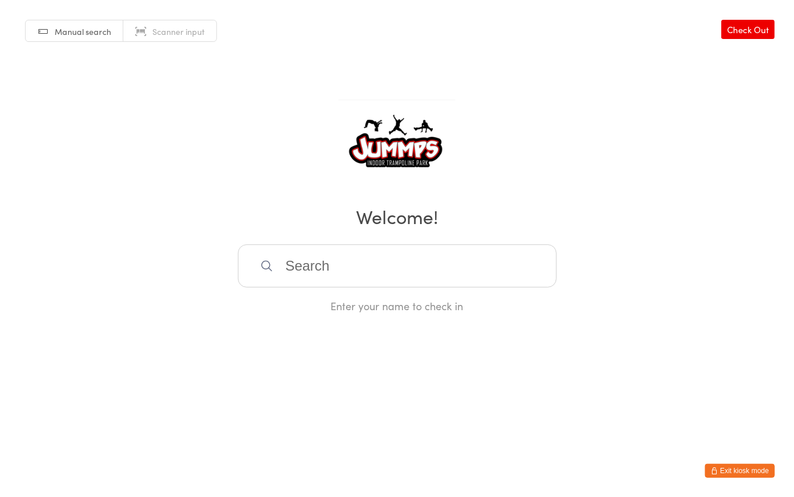
click at [350, 273] on input "search" at bounding box center [397, 265] width 319 height 43
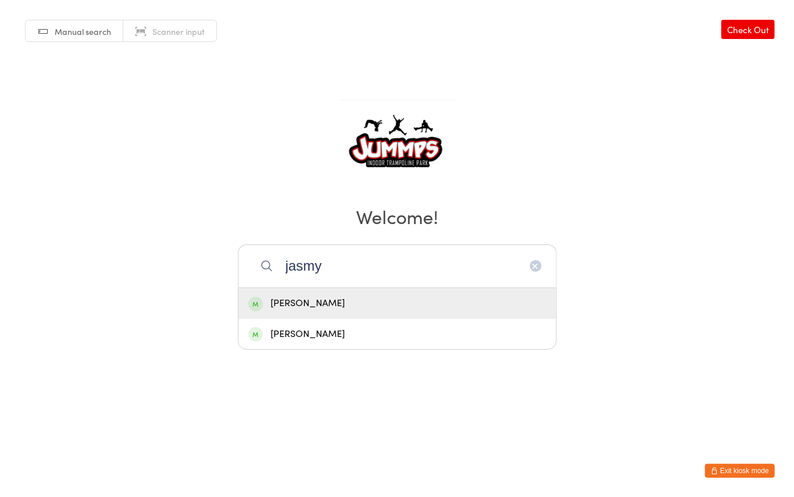
type input "jasmy"
click at [349, 297] on div "Jasmyn Wilson" at bounding box center [397, 304] width 298 height 16
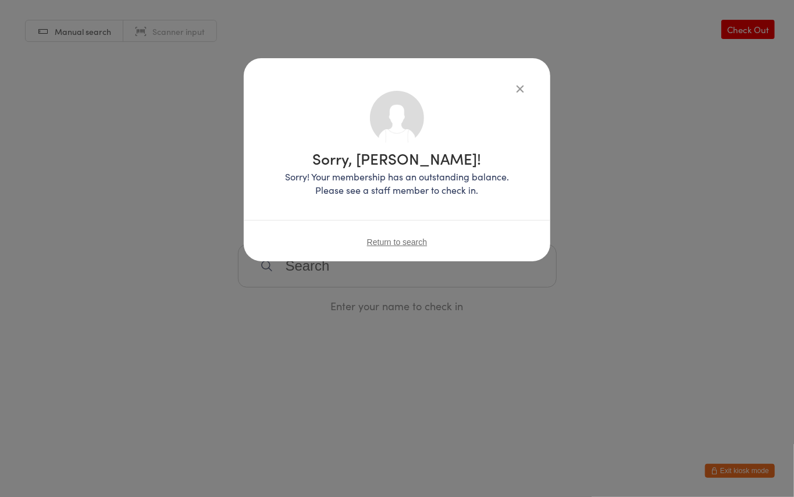
click at [521, 84] on icon "button" at bounding box center [520, 88] width 13 height 13
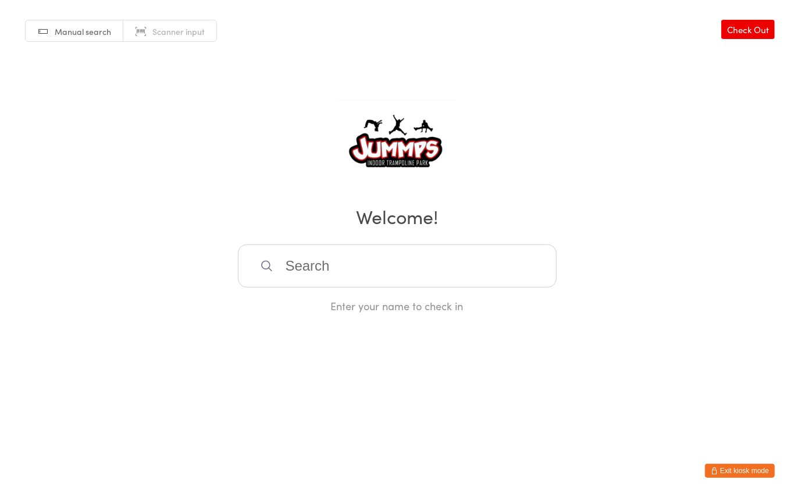
click at [299, 261] on input "search" at bounding box center [397, 265] width 319 height 43
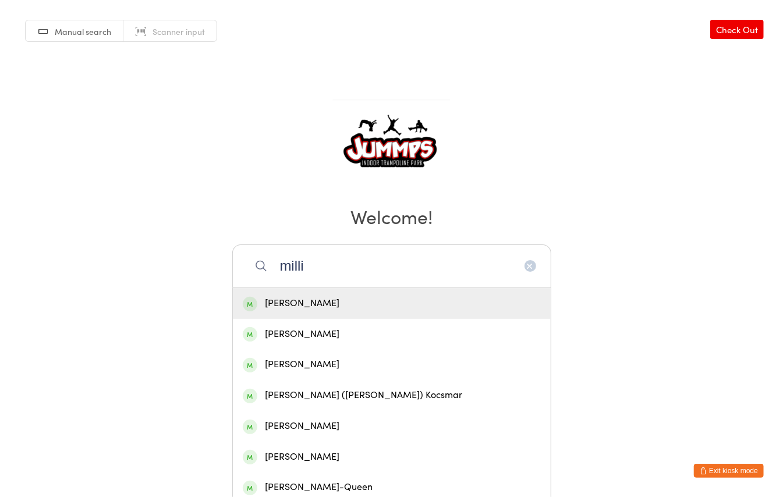
type input "milli"
click at [308, 299] on div "Millie Ryan" at bounding box center [392, 304] width 298 height 16
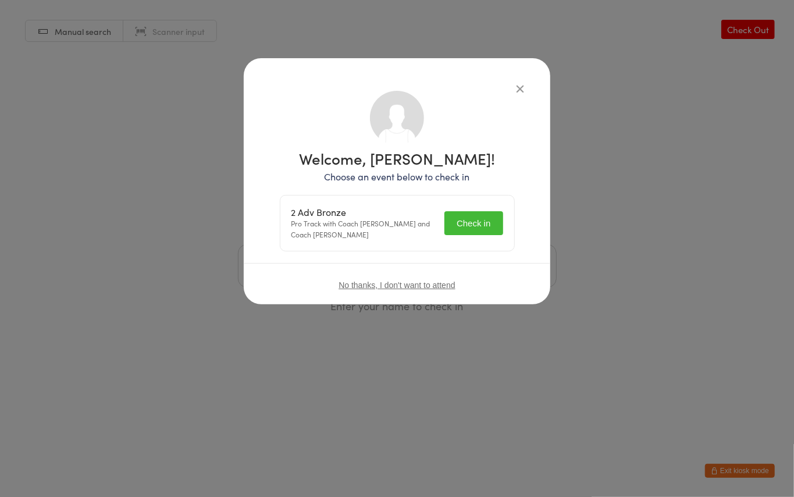
click at [476, 227] on button "Check in" at bounding box center [474, 223] width 58 height 24
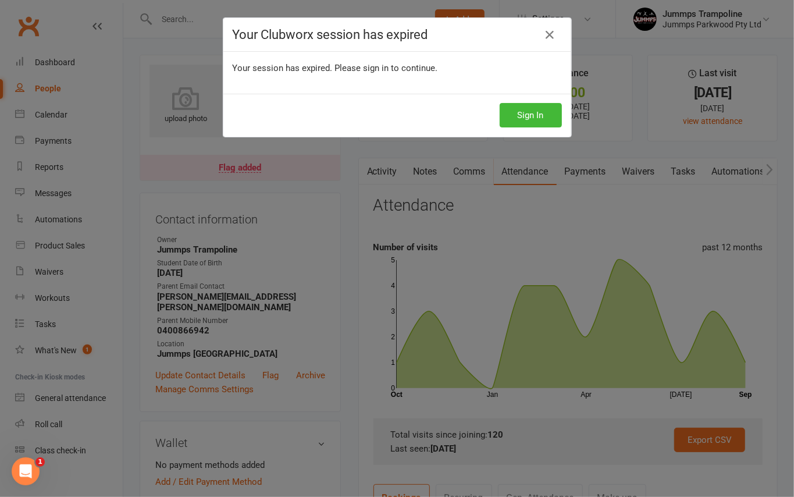
scroll to position [10, 0]
